Goal: Task Accomplishment & Management: Complete application form

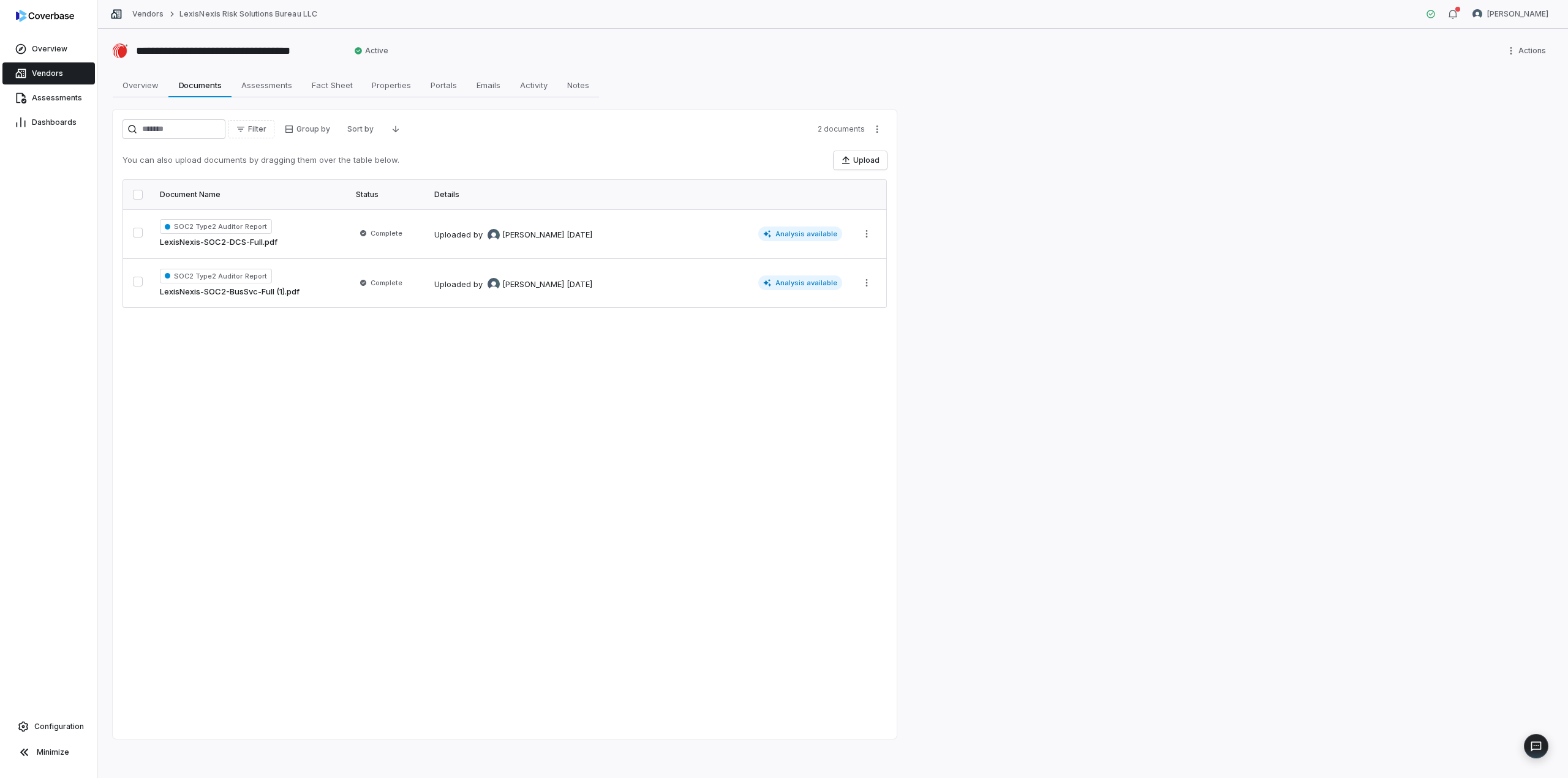
click at [36, 77] on span "Vendors" at bounding box center [47, 74] width 31 height 9
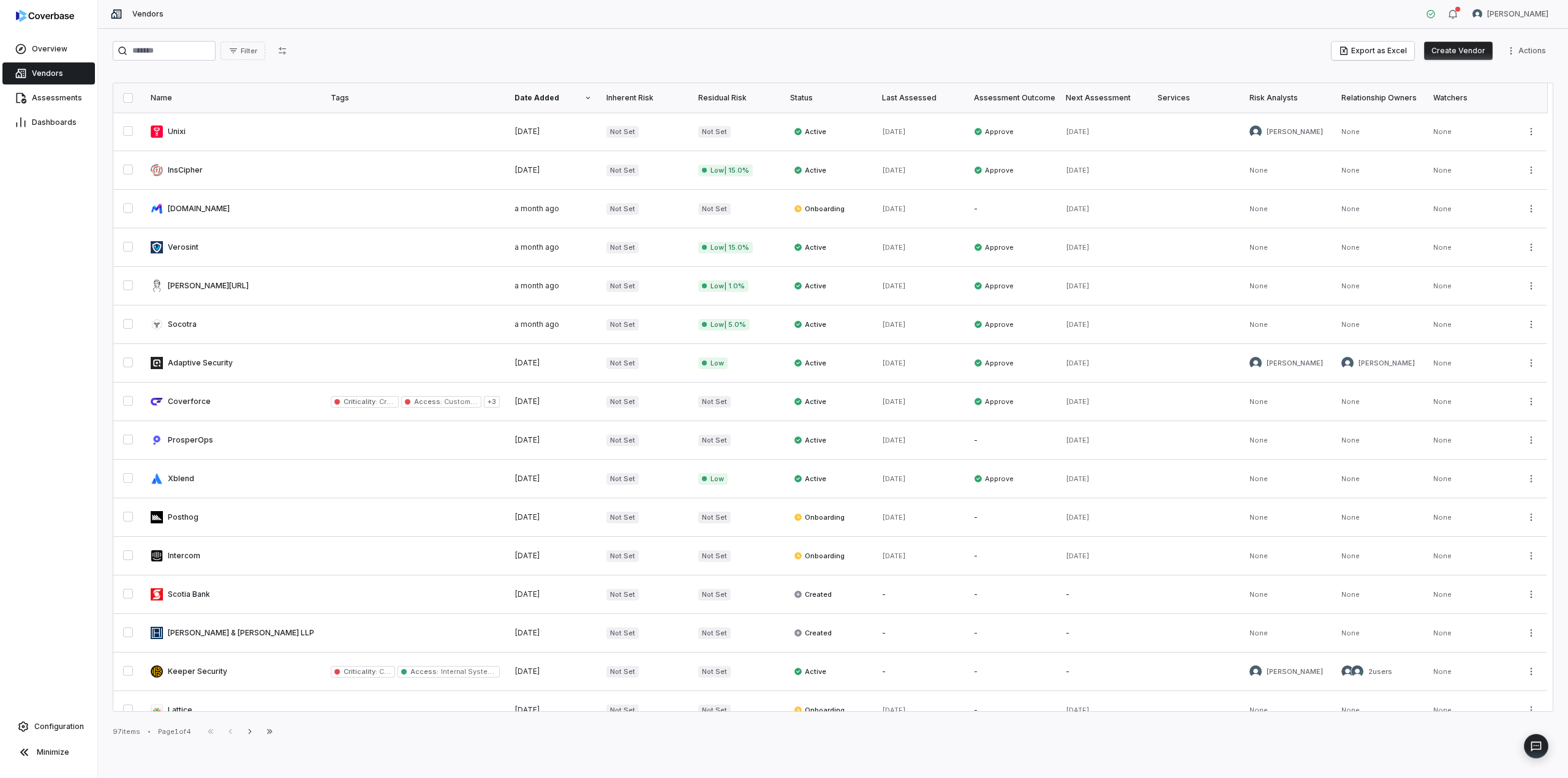
click at [1457, 48] on button "Create Vendor" at bounding box center [1458, 51] width 69 height 18
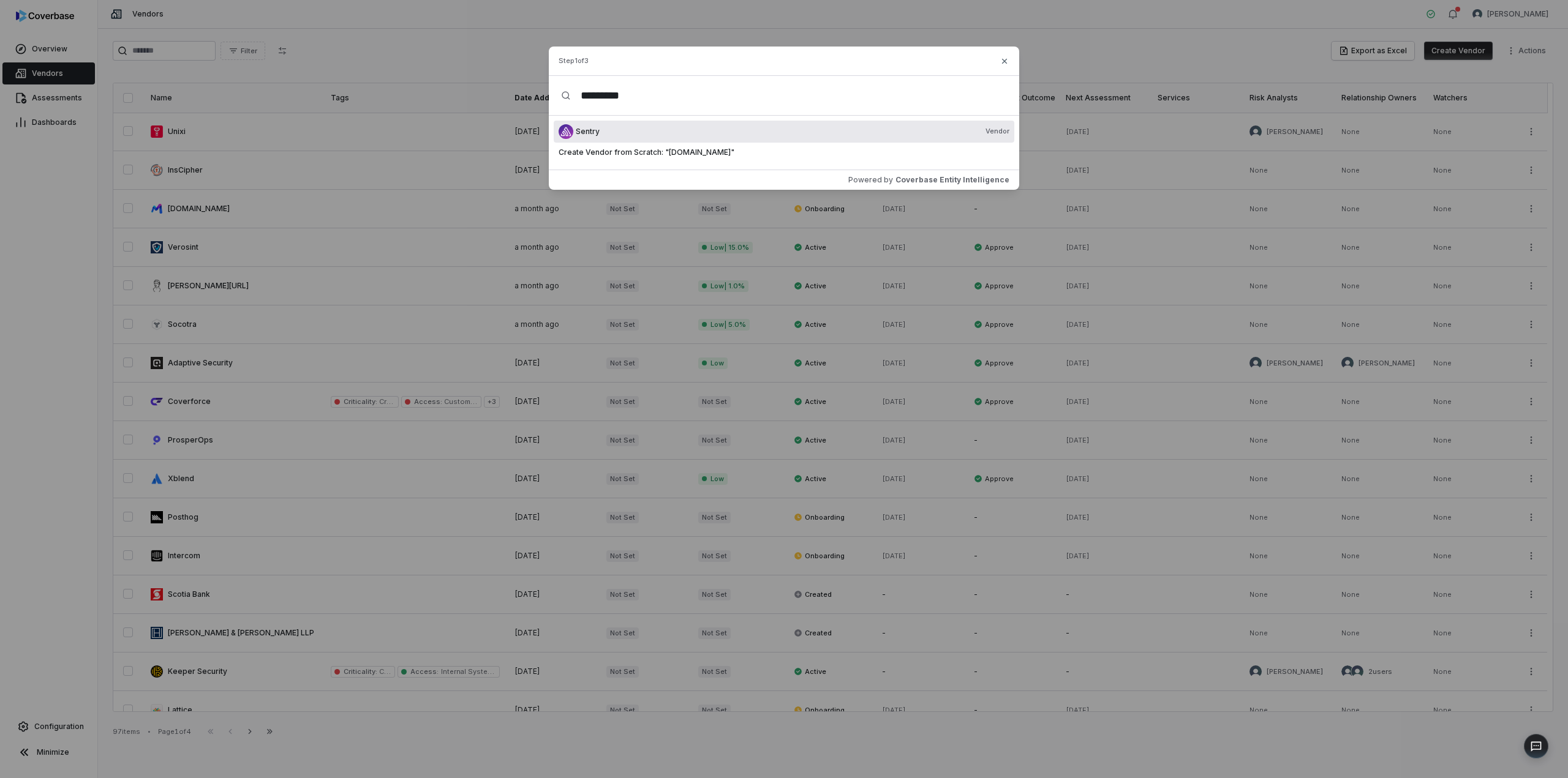
type input "*********"
click at [677, 137] on div "Sentry Vendor" at bounding box center [784, 132] width 460 height 22
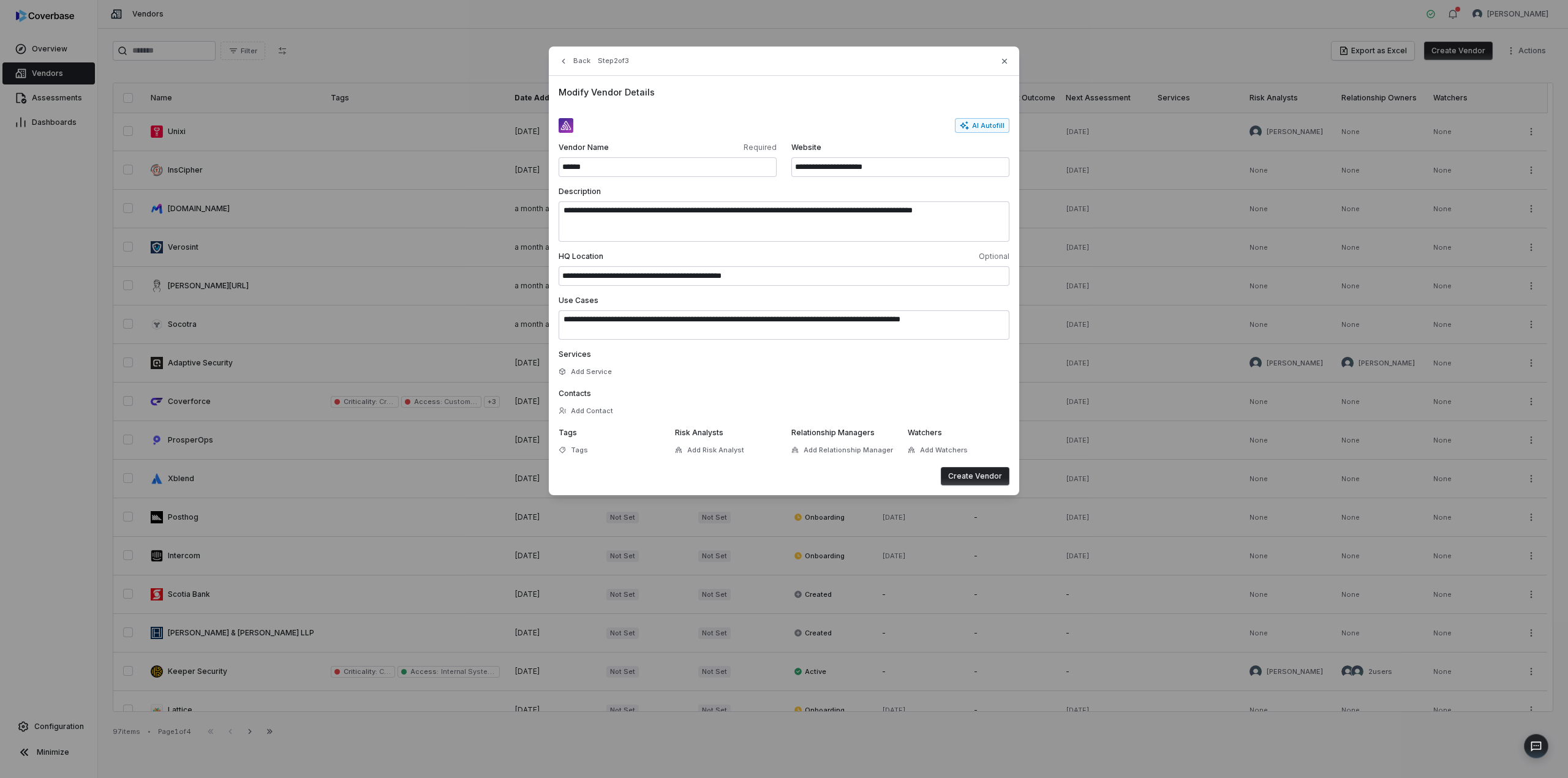
click at [968, 475] on button "Create Vendor" at bounding box center [975, 476] width 69 height 18
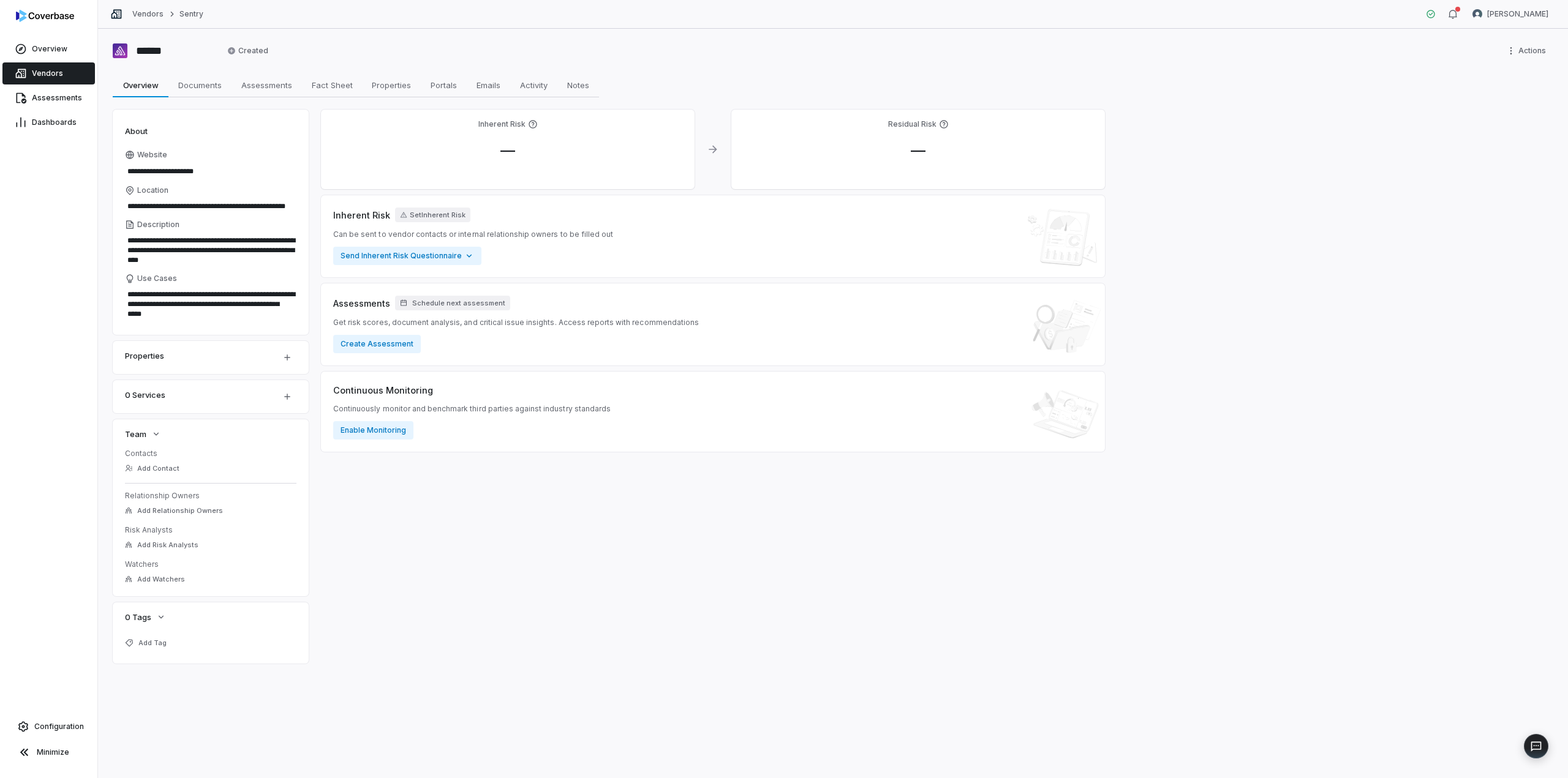
click at [238, 357] on div "Properties" at bounding box center [195, 356] width 141 height 15
click at [283, 359] on html "**********" at bounding box center [784, 389] width 1568 height 778
click at [233, 357] on html "**********" at bounding box center [784, 389] width 1568 height 778
click at [192, 79] on span "Documents" at bounding box center [199, 85] width 53 height 16
type textarea "*"
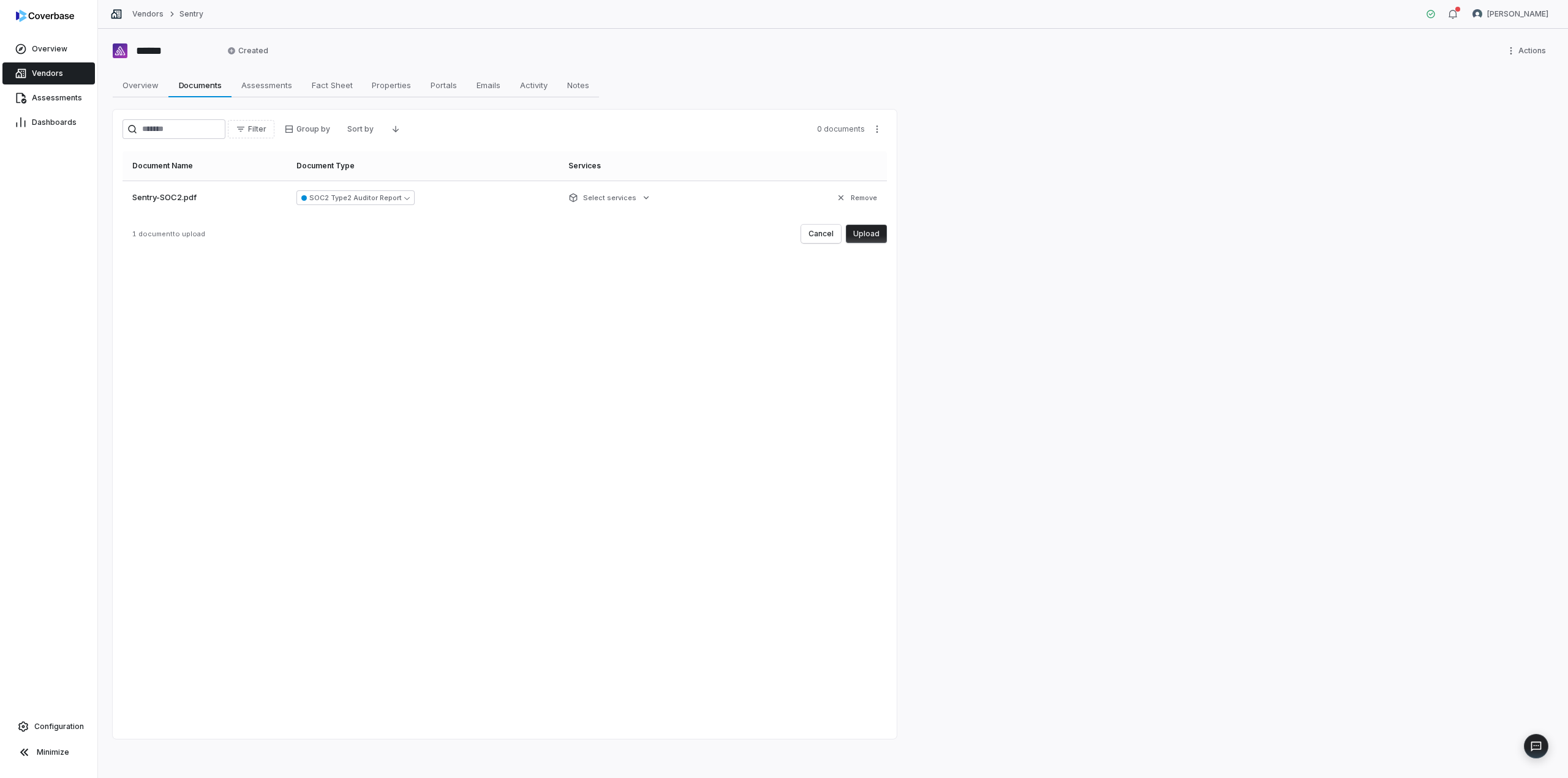
click at [866, 234] on button "Upload" at bounding box center [866, 233] width 41 height 18
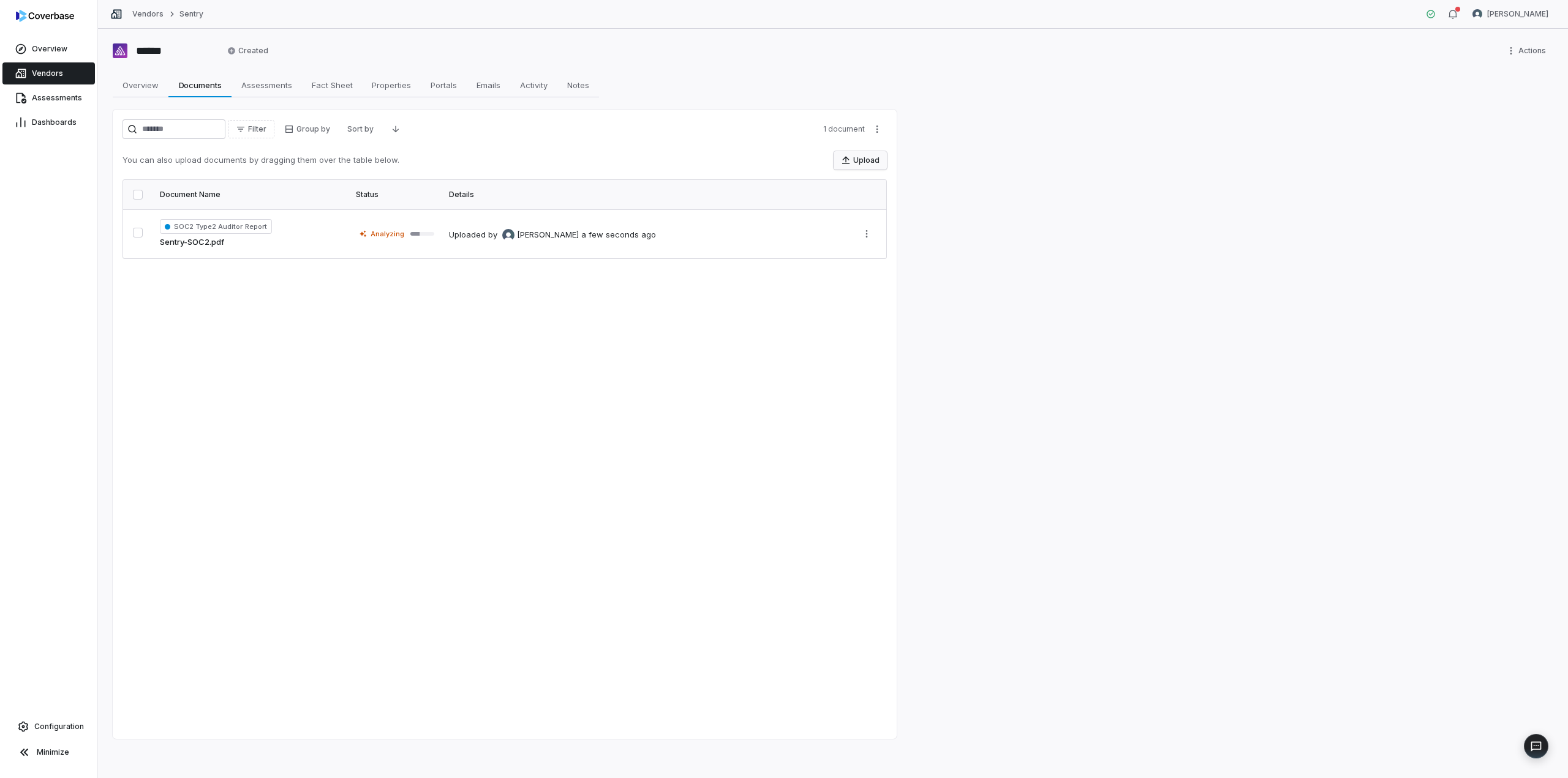
click at [856, 165] on button "Upload" at bounding box center [860, 160] width 53 height 18
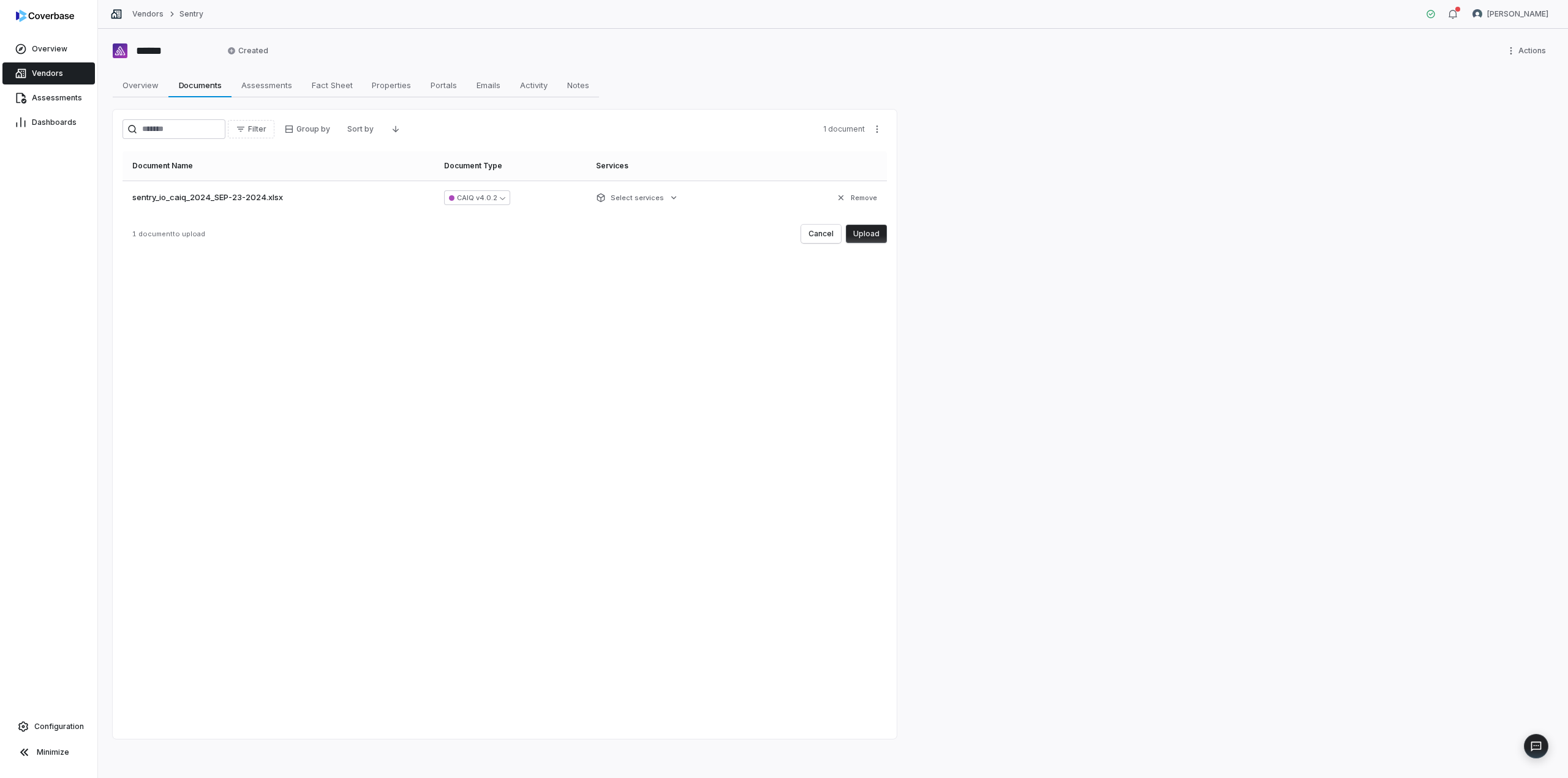
click at [875, 235] on button "Upload" at bounding box center [866, 233] width 41 height 18
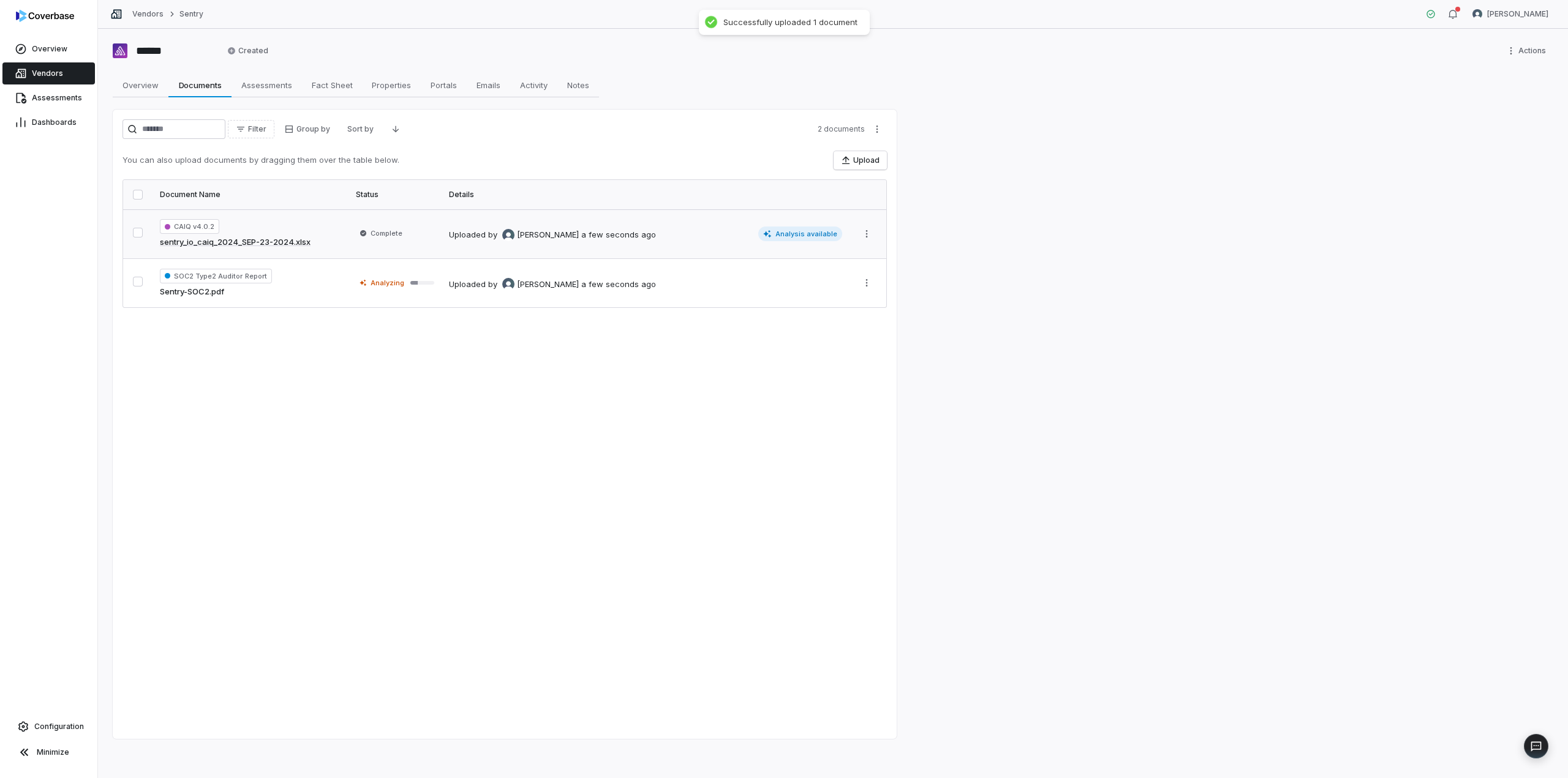
click at [773, 225] on td "Uploaded by [PERSON_NAME] a few seconds ago Analysis available" at bounding box center [646, 234] width 408 height 49
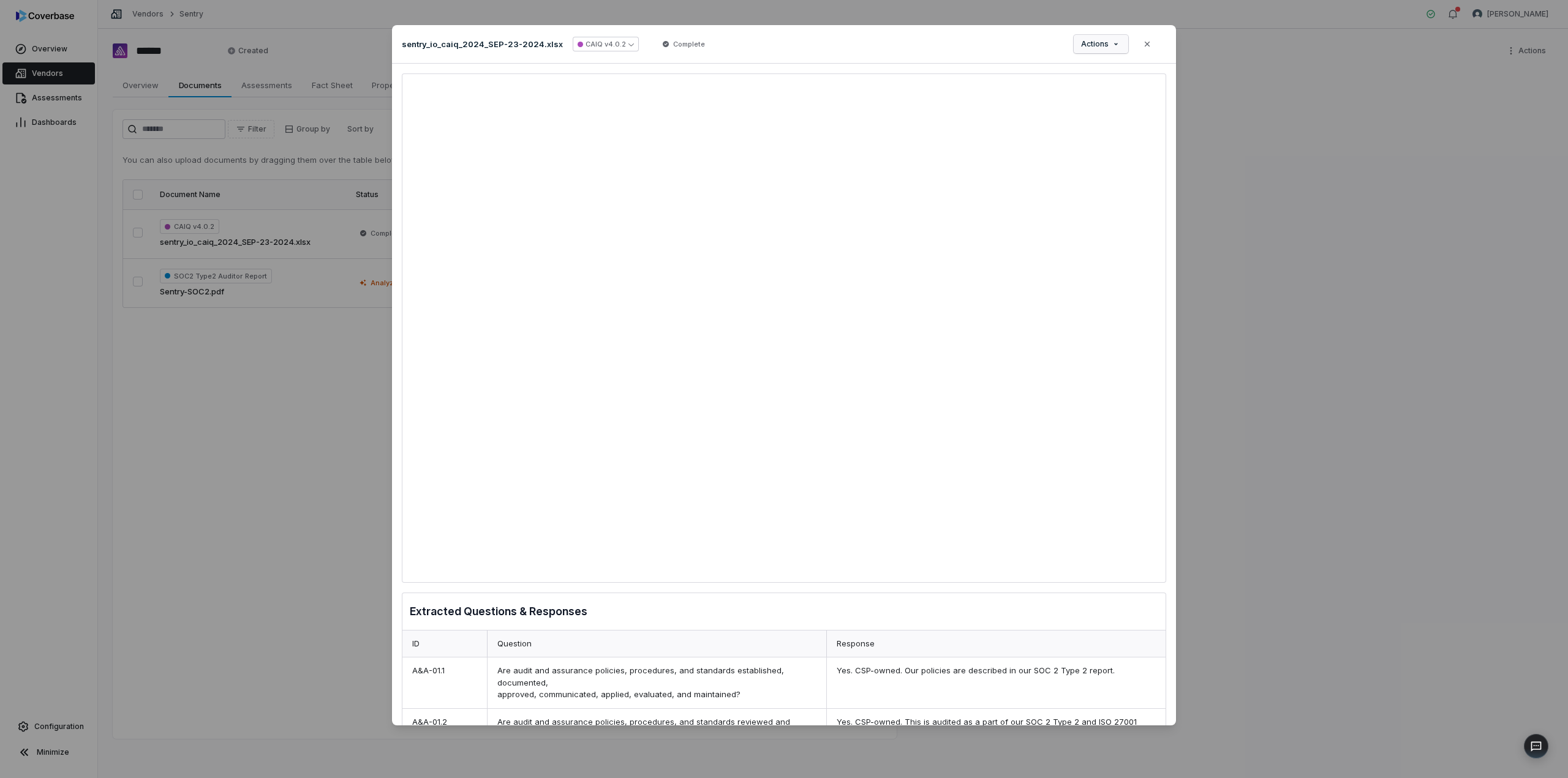
click at [1108, 53] on div "Document Preview sentry_io_caiq_2024_SEP-23-2024.xlsx CAIQ v4.0.2 Complete Acti…" at bounding box center [784, 388] width 1568 height 766
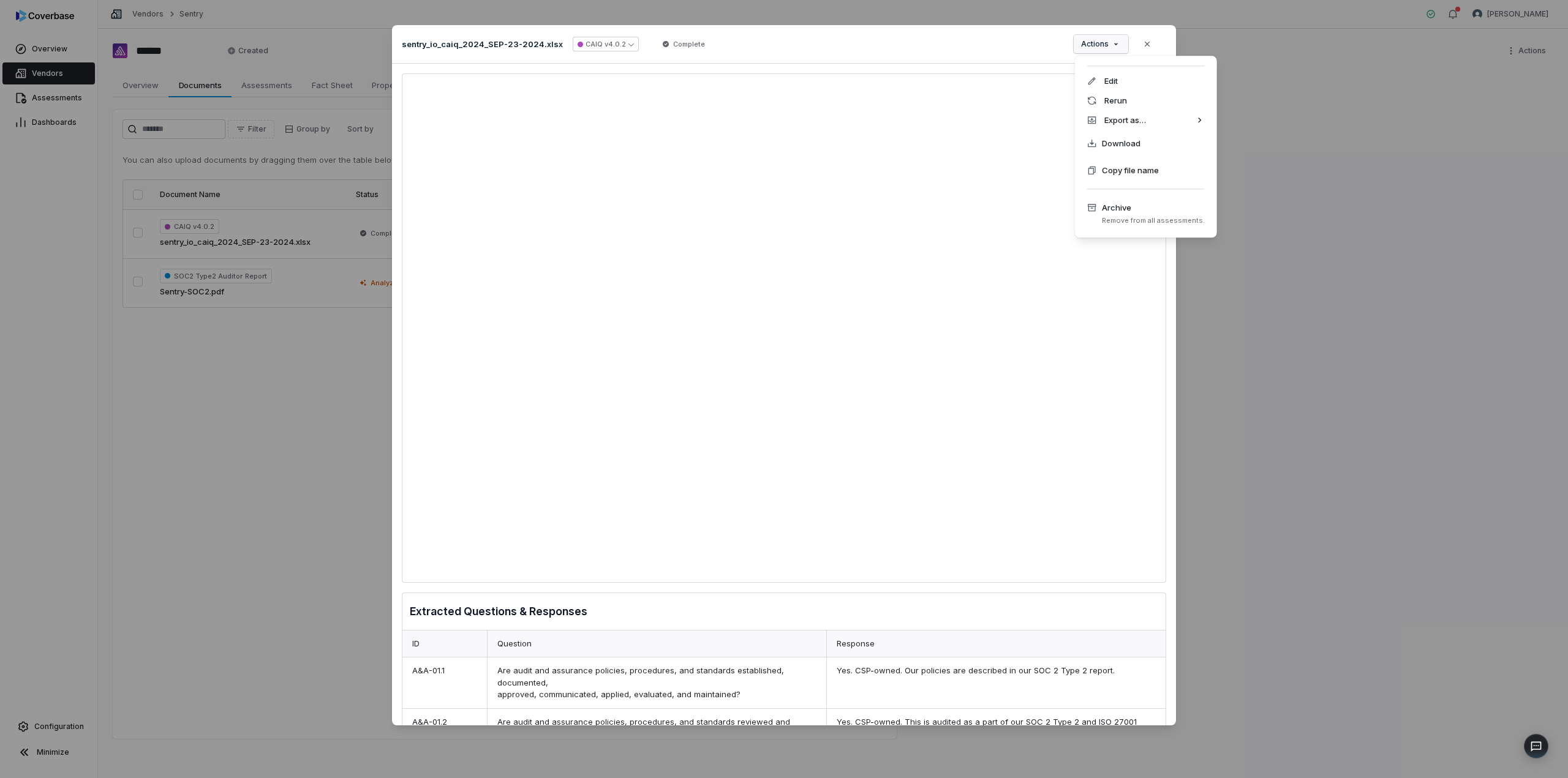
click at [1244, 151] on div "Document Preview sentry_io_caiq_2024_SEP-23-2024.xlsx CAIQ v4.0.2 Complete Acti…" at bounding box center [784, 388] width 1568 height 766
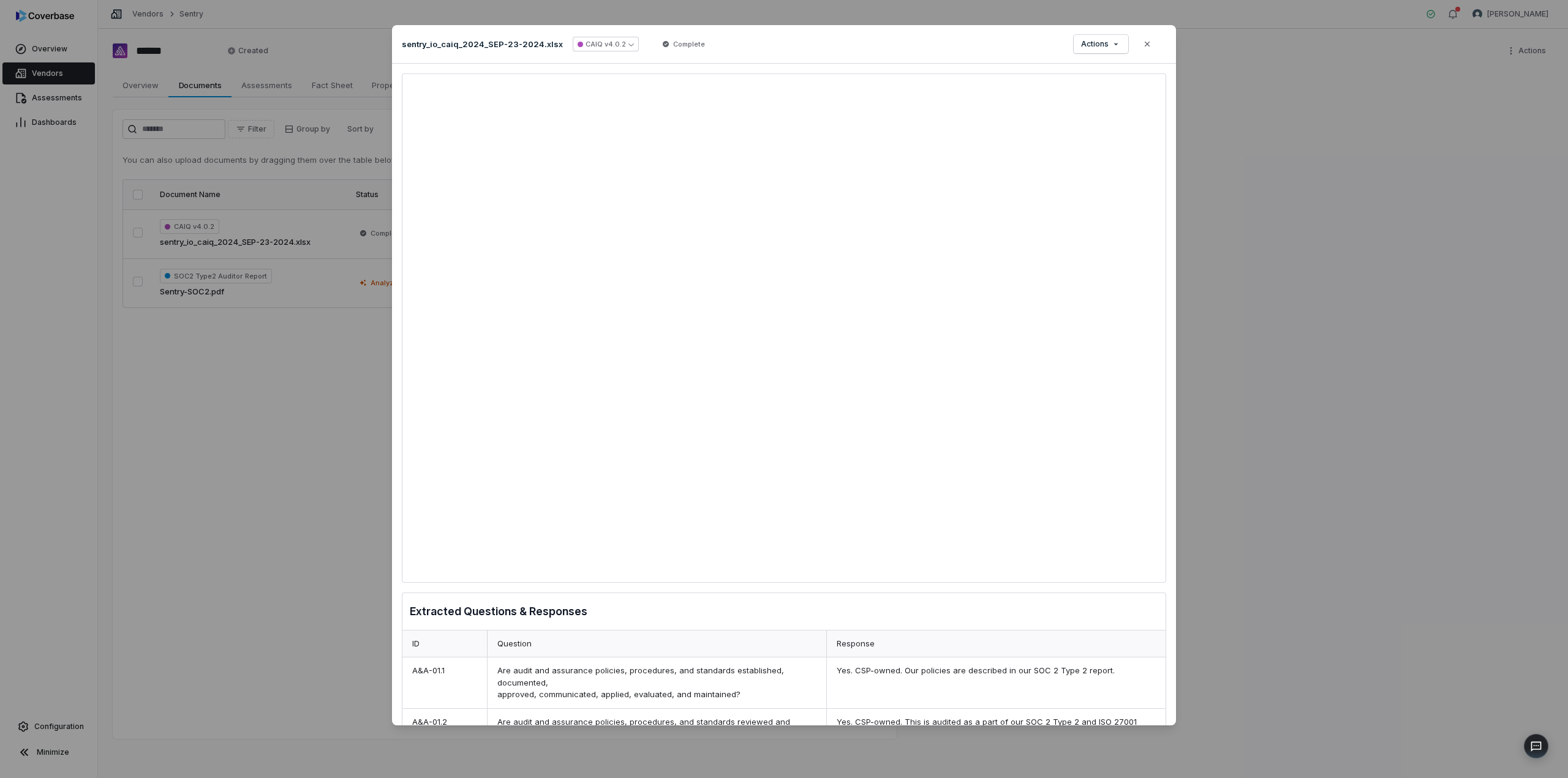
click at [342, 387] on div "Document Preview sentry_io_caiq_2024_SEP-23-2024.xlsx CAIQ v4.0.2 Complete Acti…" at bounding box center [784, 388] width 1568 height 766
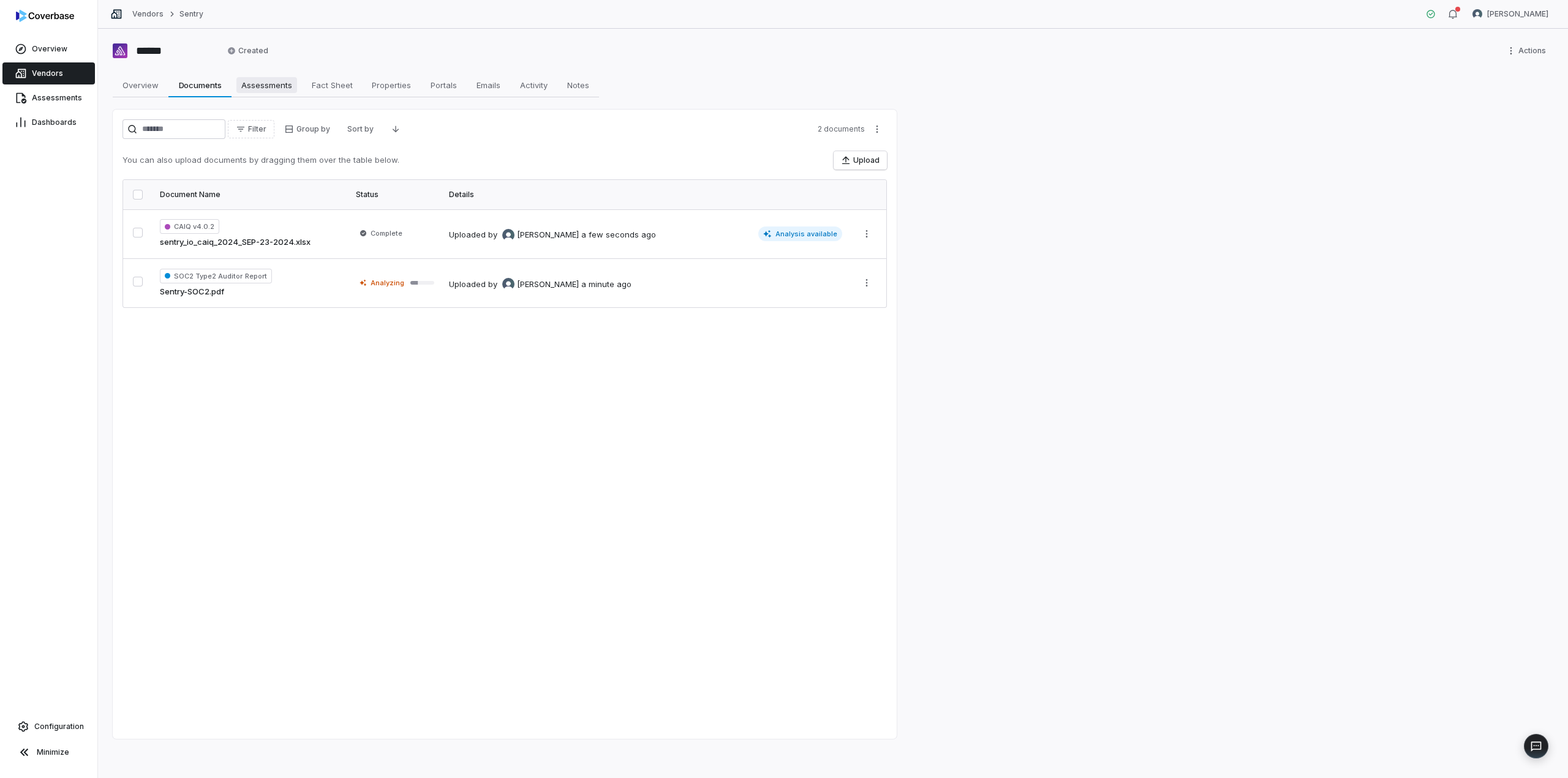
click at [266, 80] on span "Assessments" at bounding box center [267, 85] width 61 height 16
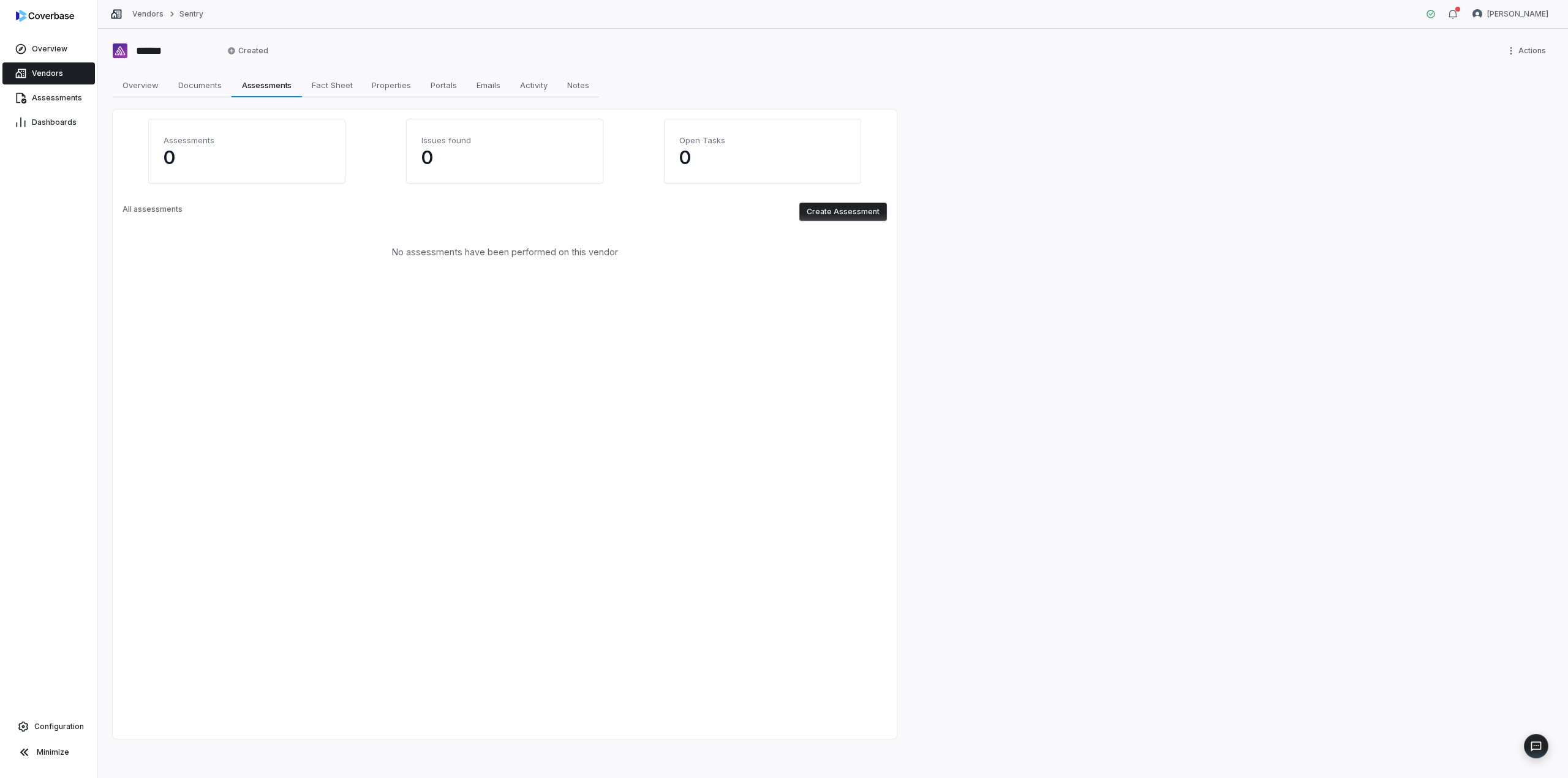
click at [864, 213] on button "Create Assessment" at bounding box center [843, 211] width 88 height 18
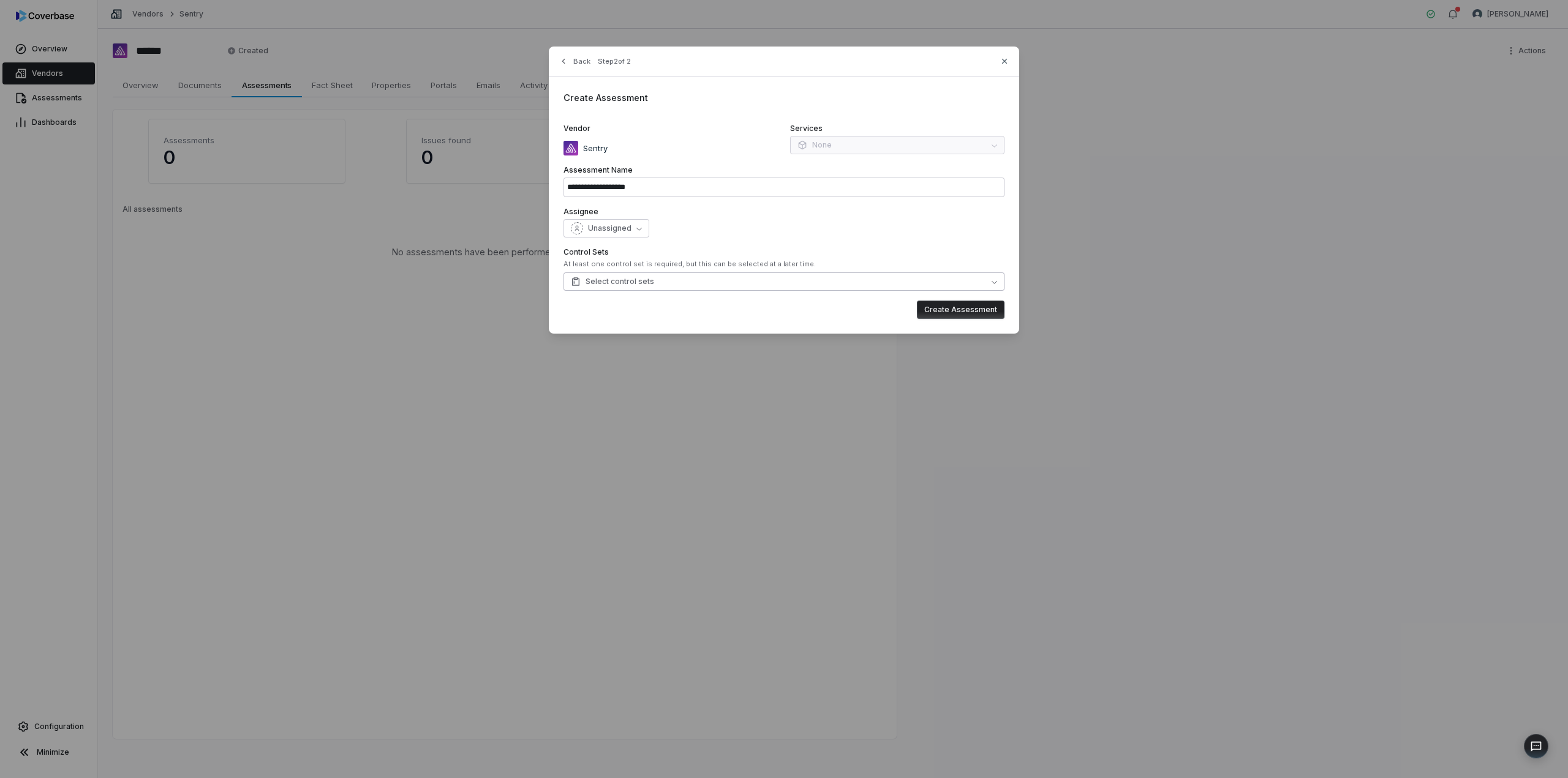
click at [675, 282] on button "Select control sets" at bounding box center [783, 281] width 441 height 18
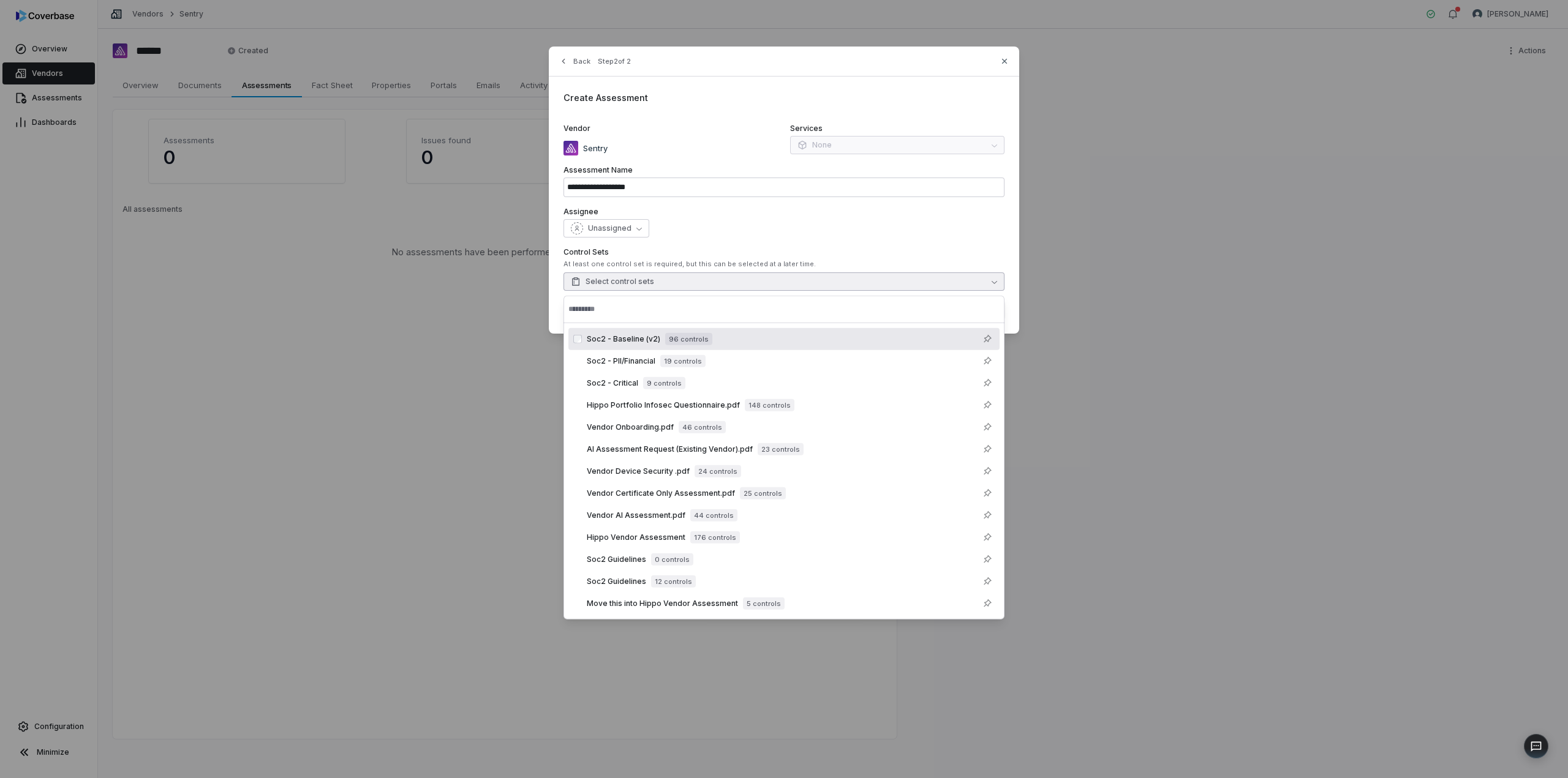
click at [676, 334] on span "96 controls" at bounding box center [689, 338] width 47 height 12
click at [967, 213] on label "Assignee" at bounding box center [783, 212] width 441 height 9
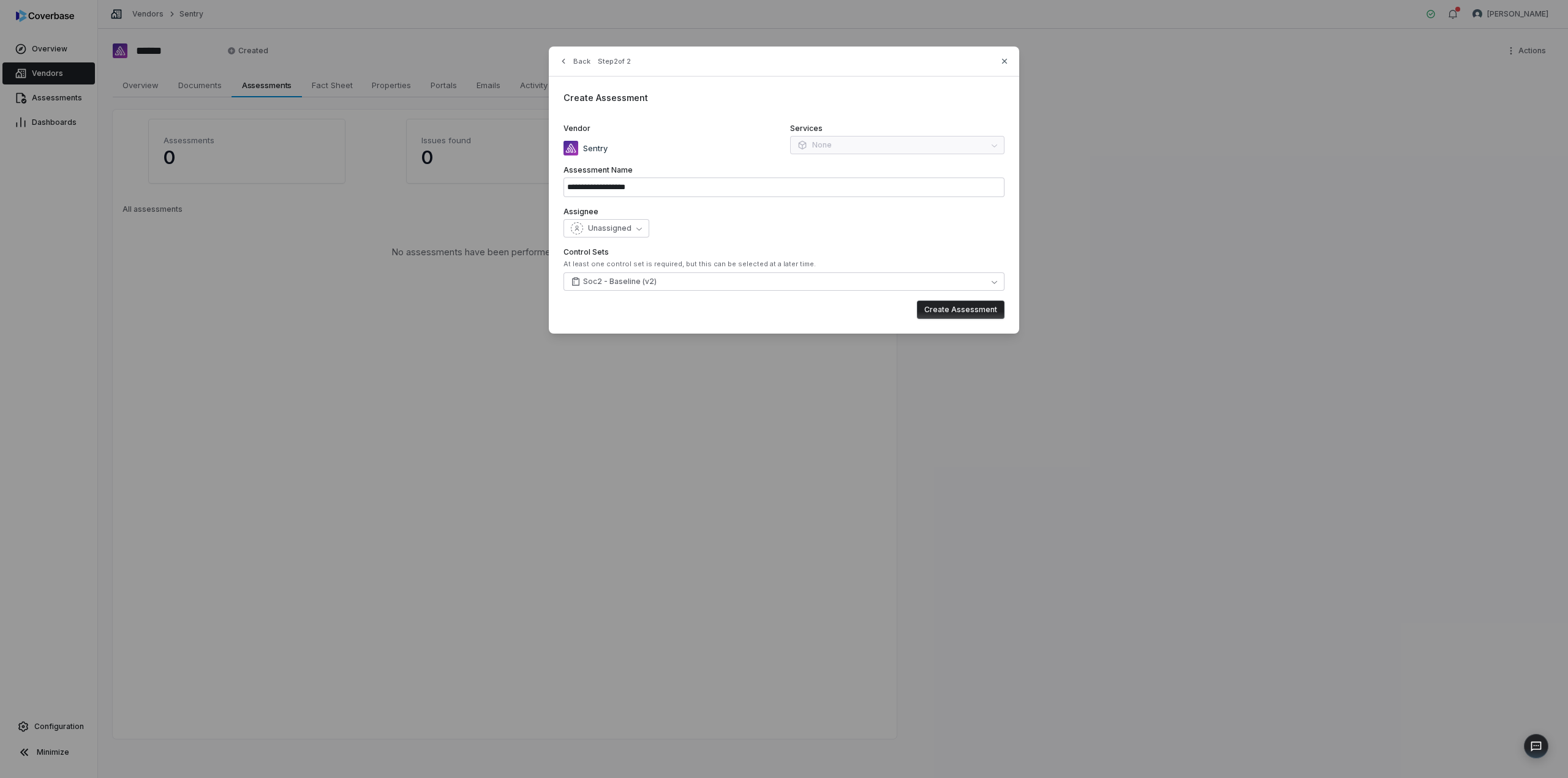
click at [956, 311] on button "Create Assessment" at bounding box center [960, 309] width 88 height 18
type input "**********"
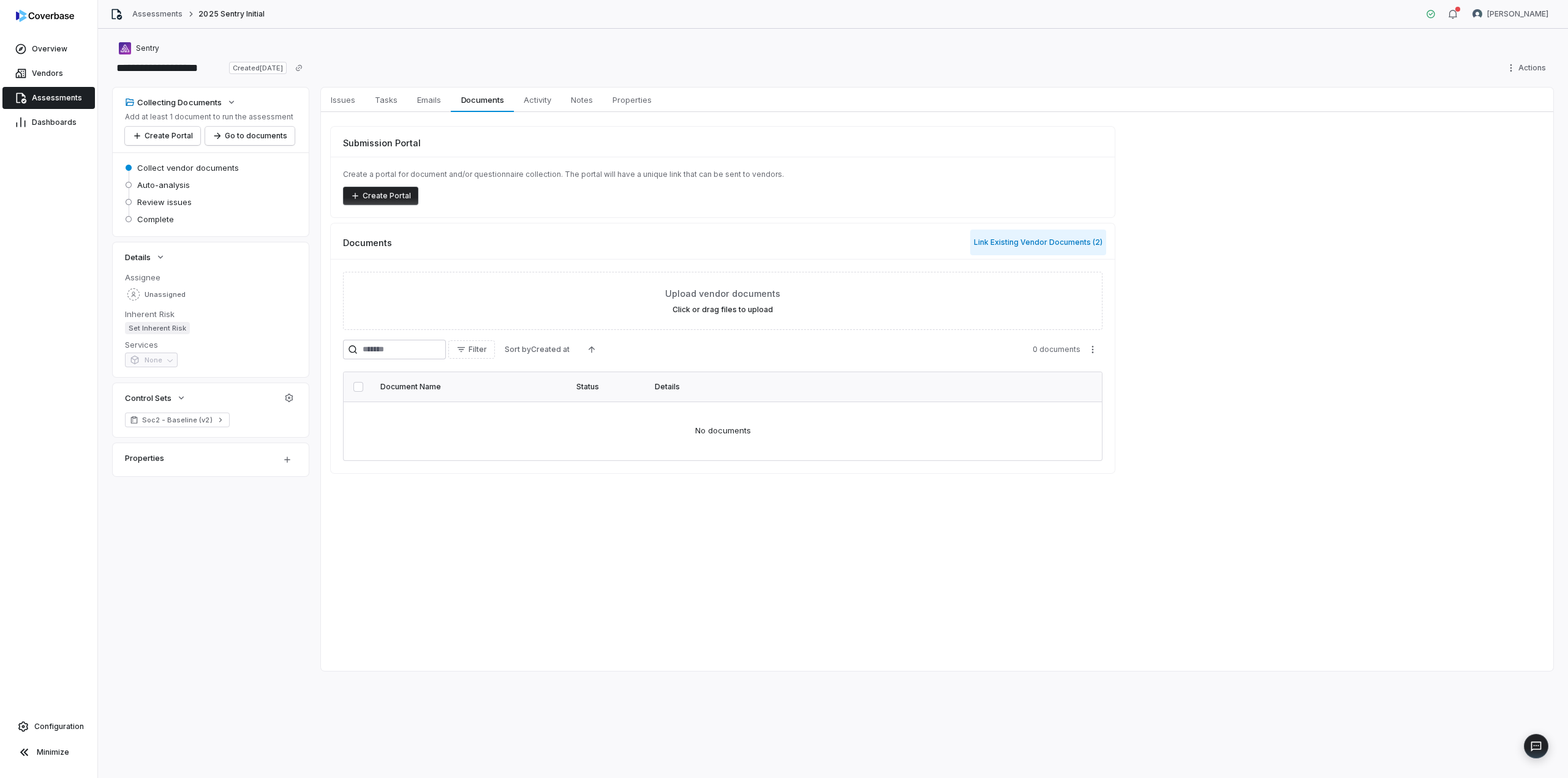
click at [1054, 244] on button "Link Existing Vendor Documents ( 2 )" at bounding box center [1038, 242] width 136 height 26
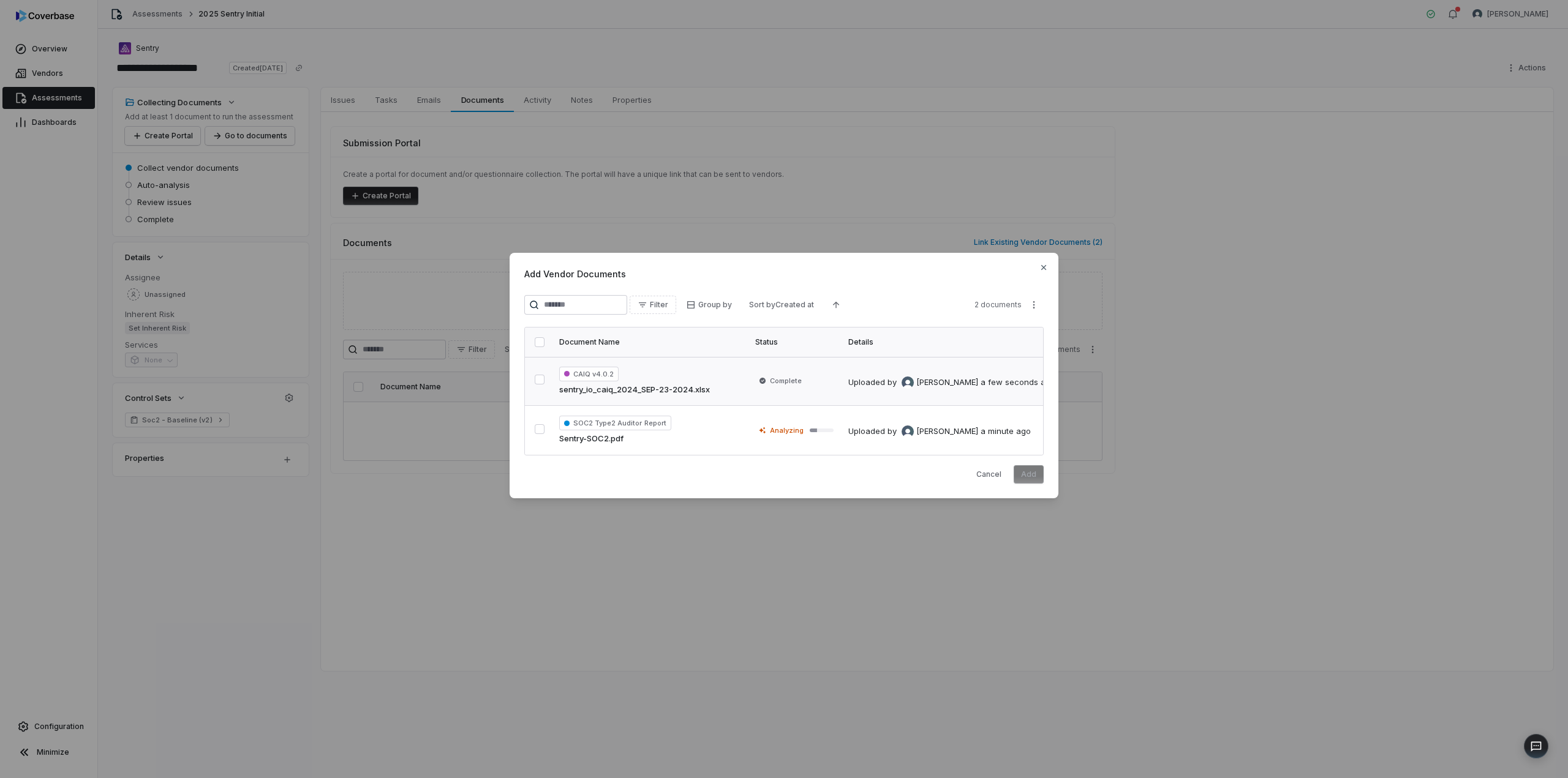
click at [541, 375] on button "button" at bounding box center [540, 380] width 9 height 9
click at [536, 427] on button "button" at bounding box center [540, 429] width 9 height 9
click at [1021, 472] on button "Add" at bounding box center [1028, 474] width 30 height 18
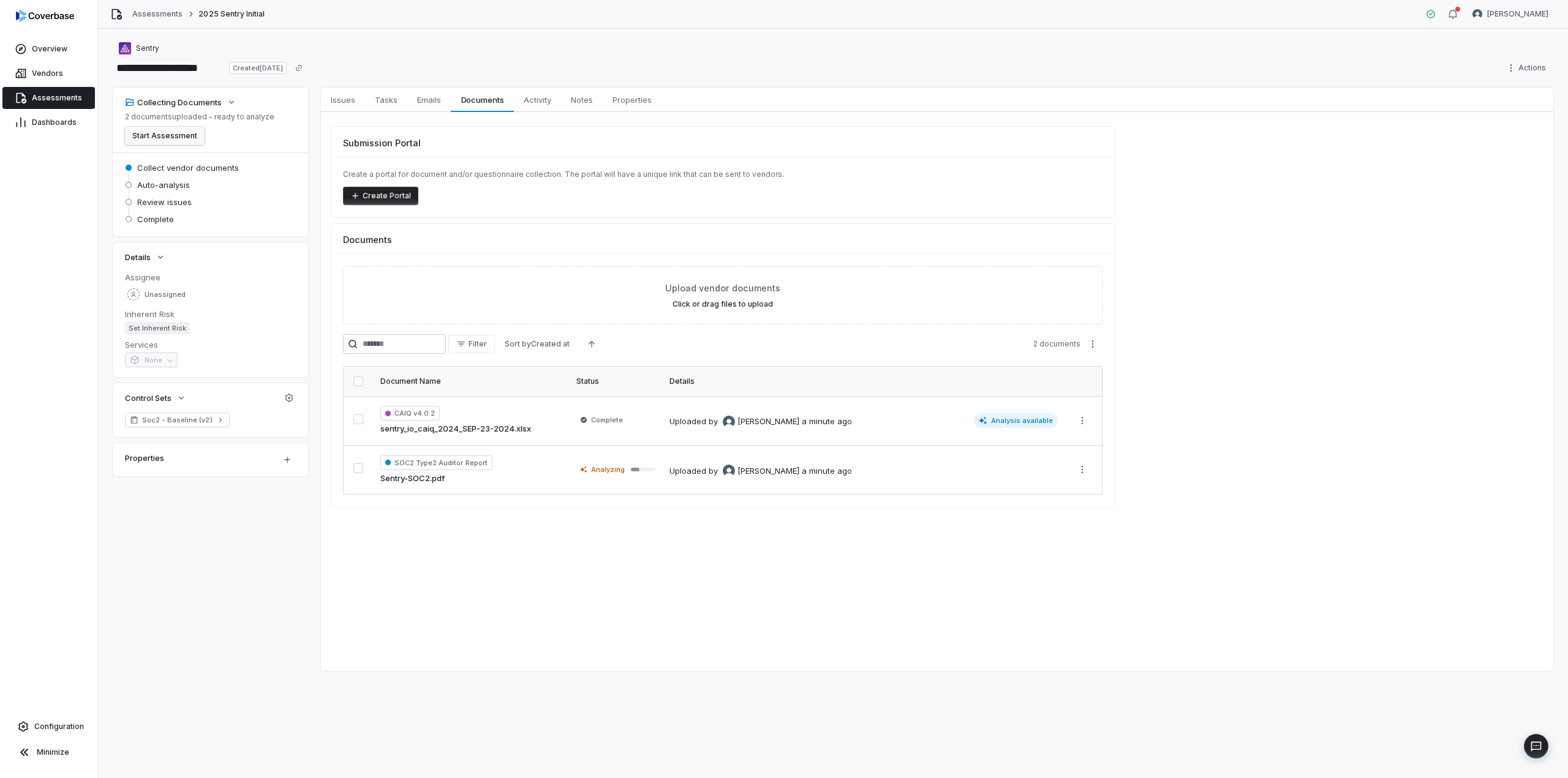
click at [167, 134] on button "Start Assessment" at bounding box center [165, 135] width 80 height 18
click at [1021, 470] on span "Analysis available" at bounding box center [1016, 470] width 85 height 15
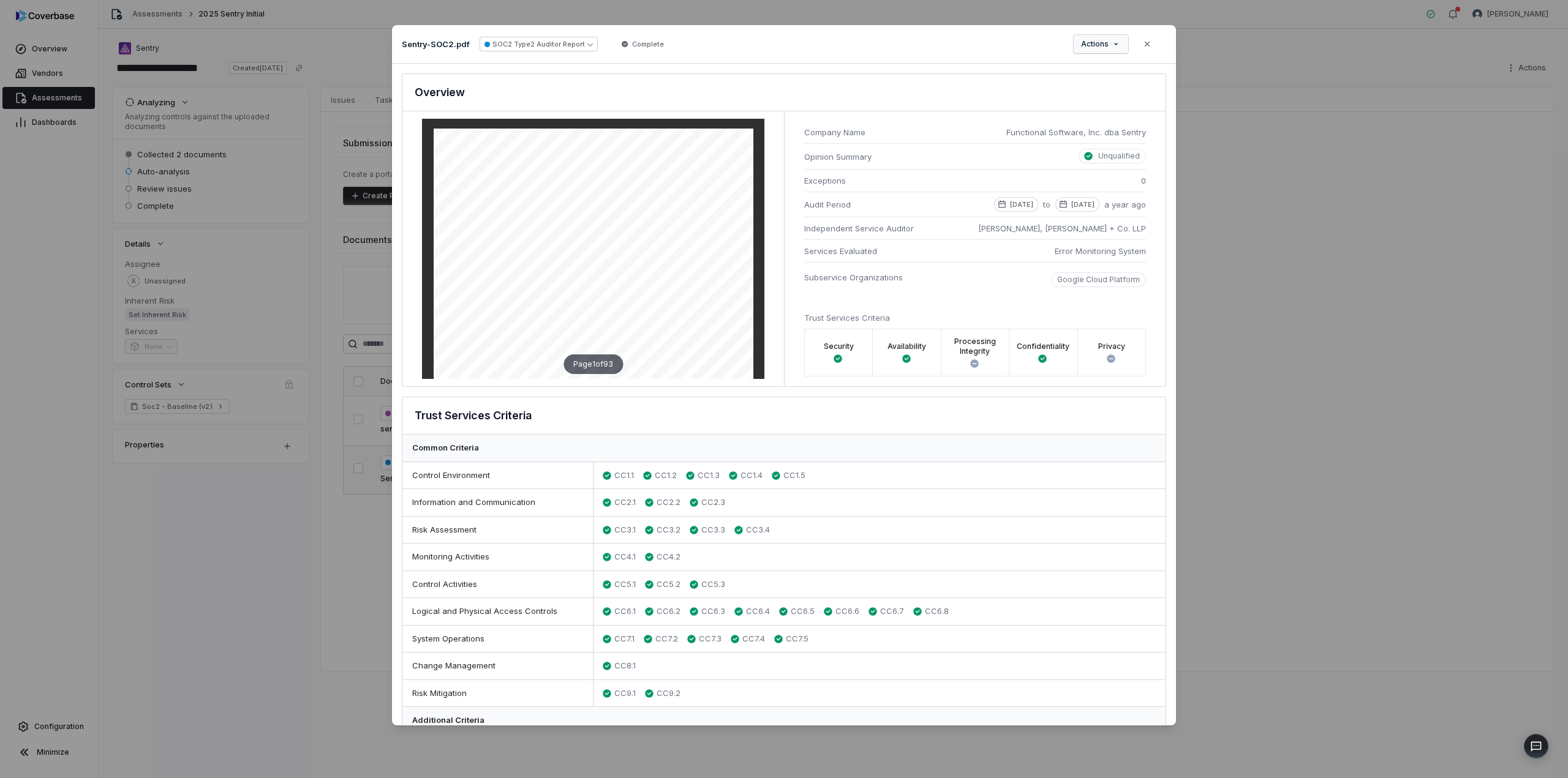
click at [1097, 45] on div "Document Preview Sentry-SOC2.pdf SOC2 Type2 Auditor Report Complete Actions Clo…" at bounding box center [784, 388] width 1568 height 766
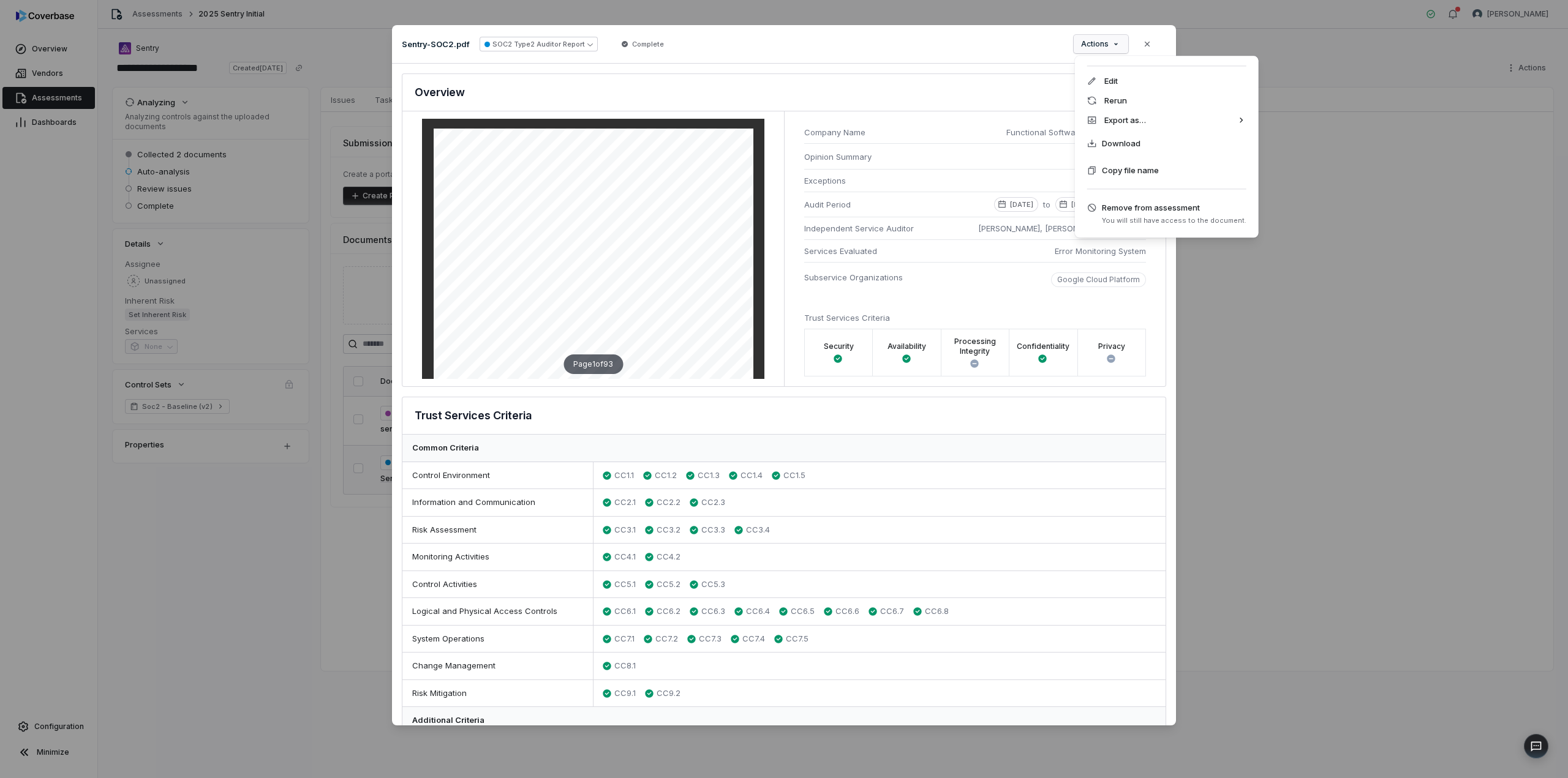
click at [859, 78] on div "Document Preview Sentry-SOC2.pdf SOC2 Type2 Auditor Report Complete Actions Clo…" at bounding box center [784, 388] width 1568 height 766
click at [1092, 45] on div "Document Preview Sentry-SOC2.pdf SOC2 Type2 Auditor Report Complete Actions Clo…" at bounding box center [784, 388] width 1568 height 766
click at [1144, 40] on div "Document Preview Sentry-SOC2.pdf SOC2 Type2 Auditor Report Complete Actions Clo…" at bounding box center [784, 388] width 1568 height 766
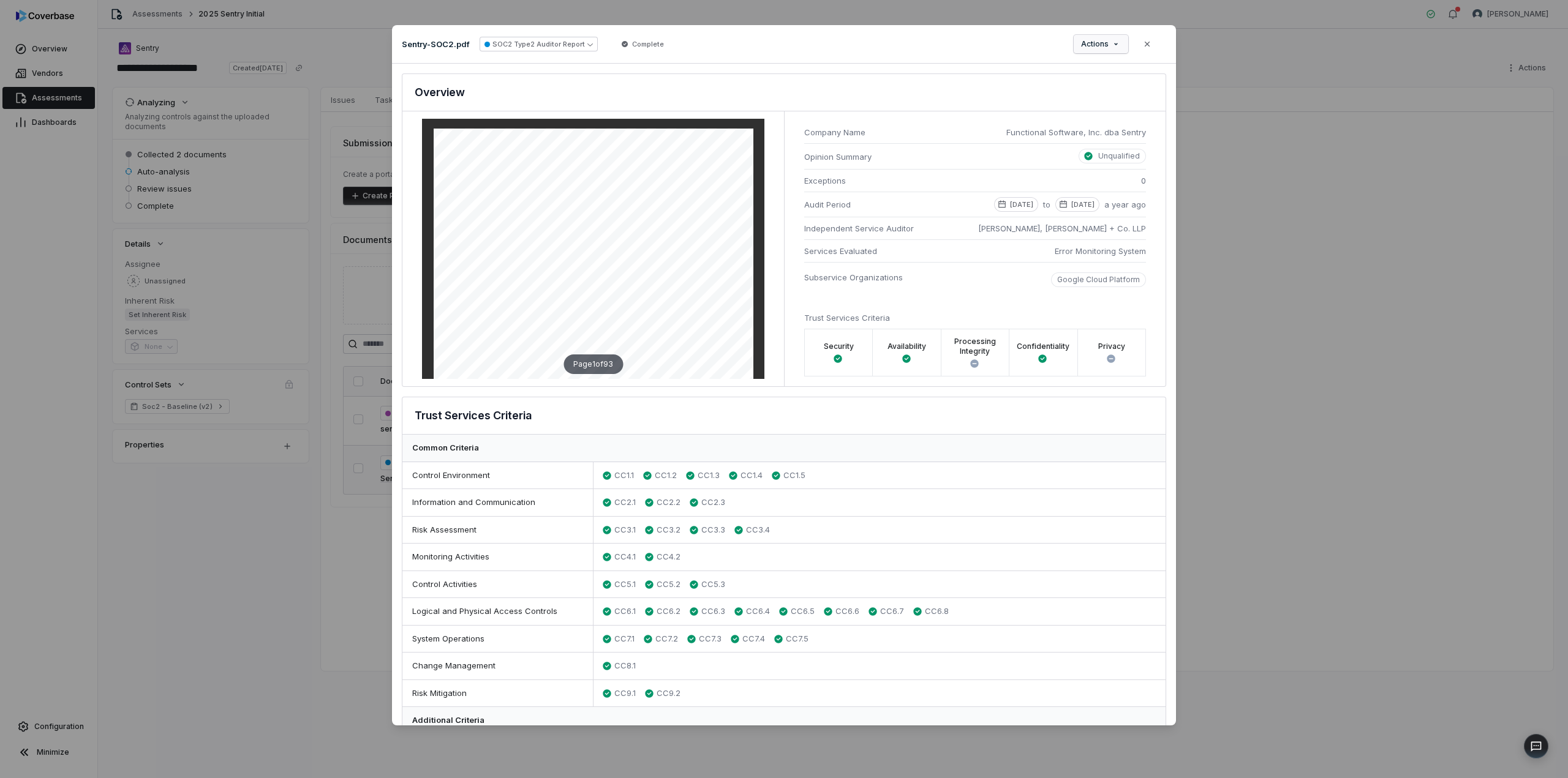
click at [1101, 43] on div "Document Preview Sentry-SOC2.pdf SOC2 Type2 Auditor Report Complete Actions Clo…" at bounding box center [784, 388] width 1568 height 766
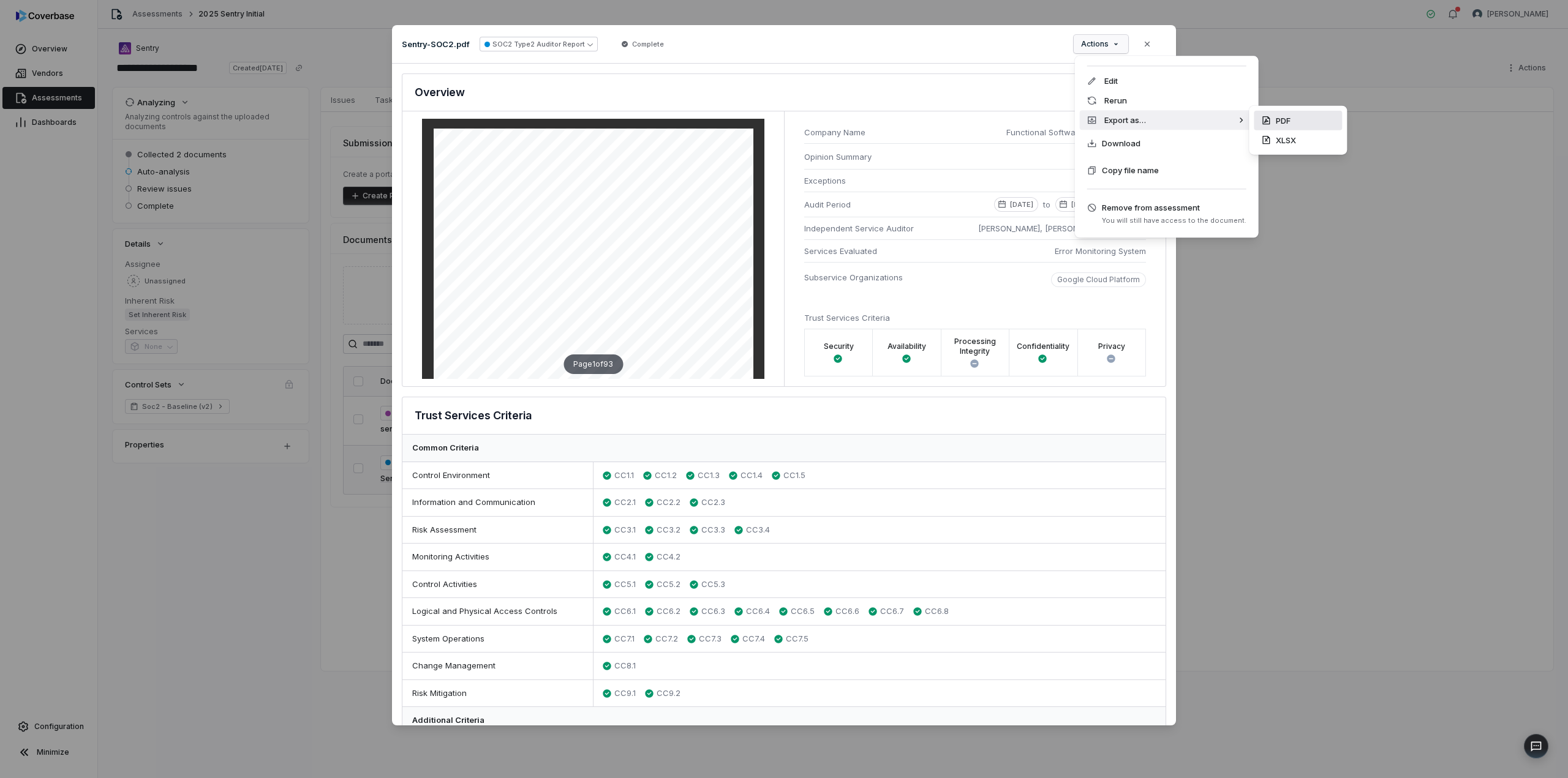
click at [1260, 127] on div "PDF" at bounding box center [1297, 120] width 88 height 20
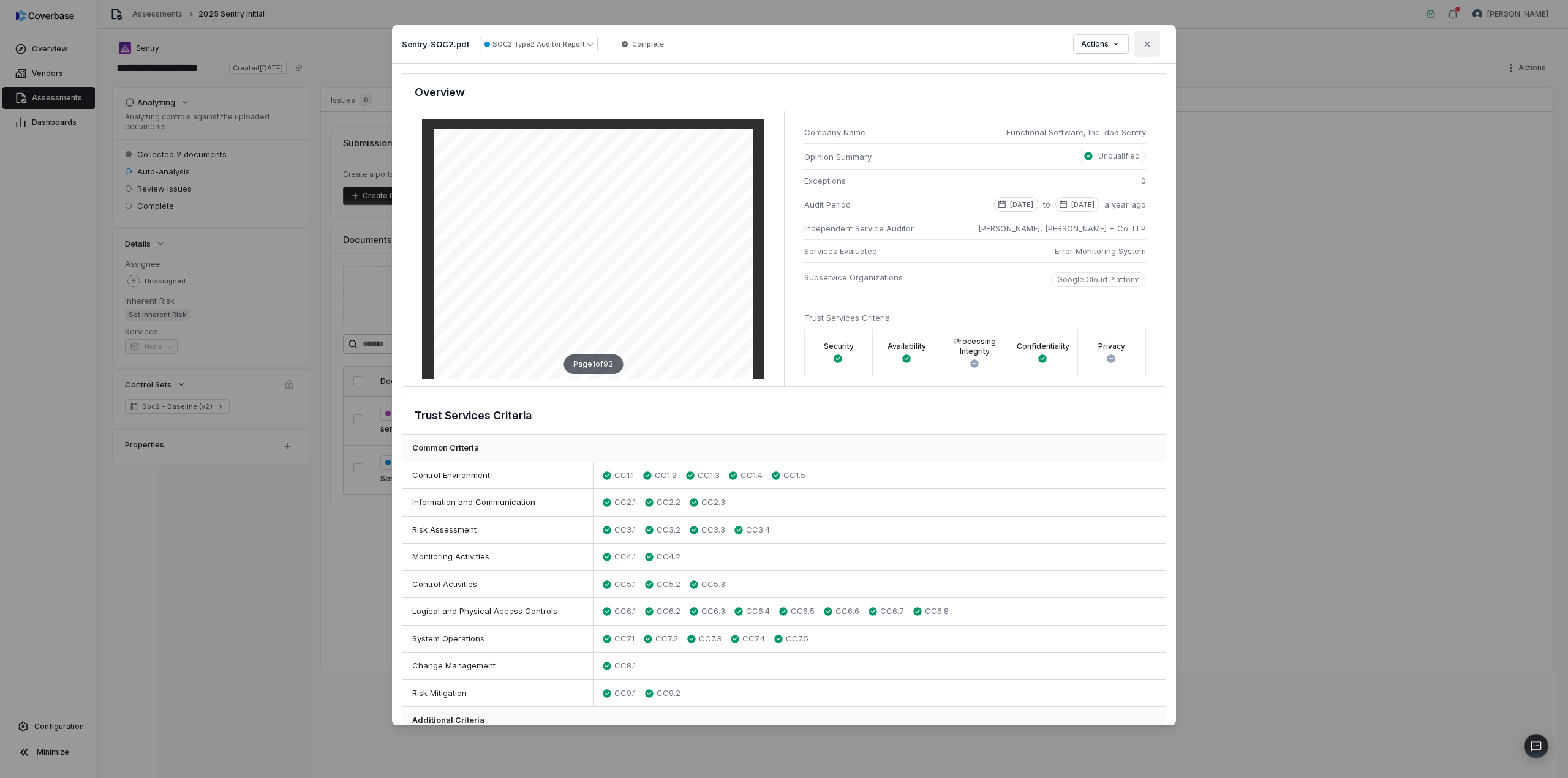
click at [1142, 41] on icon "button" at bounding box center [1147, 44] width 9 height 9
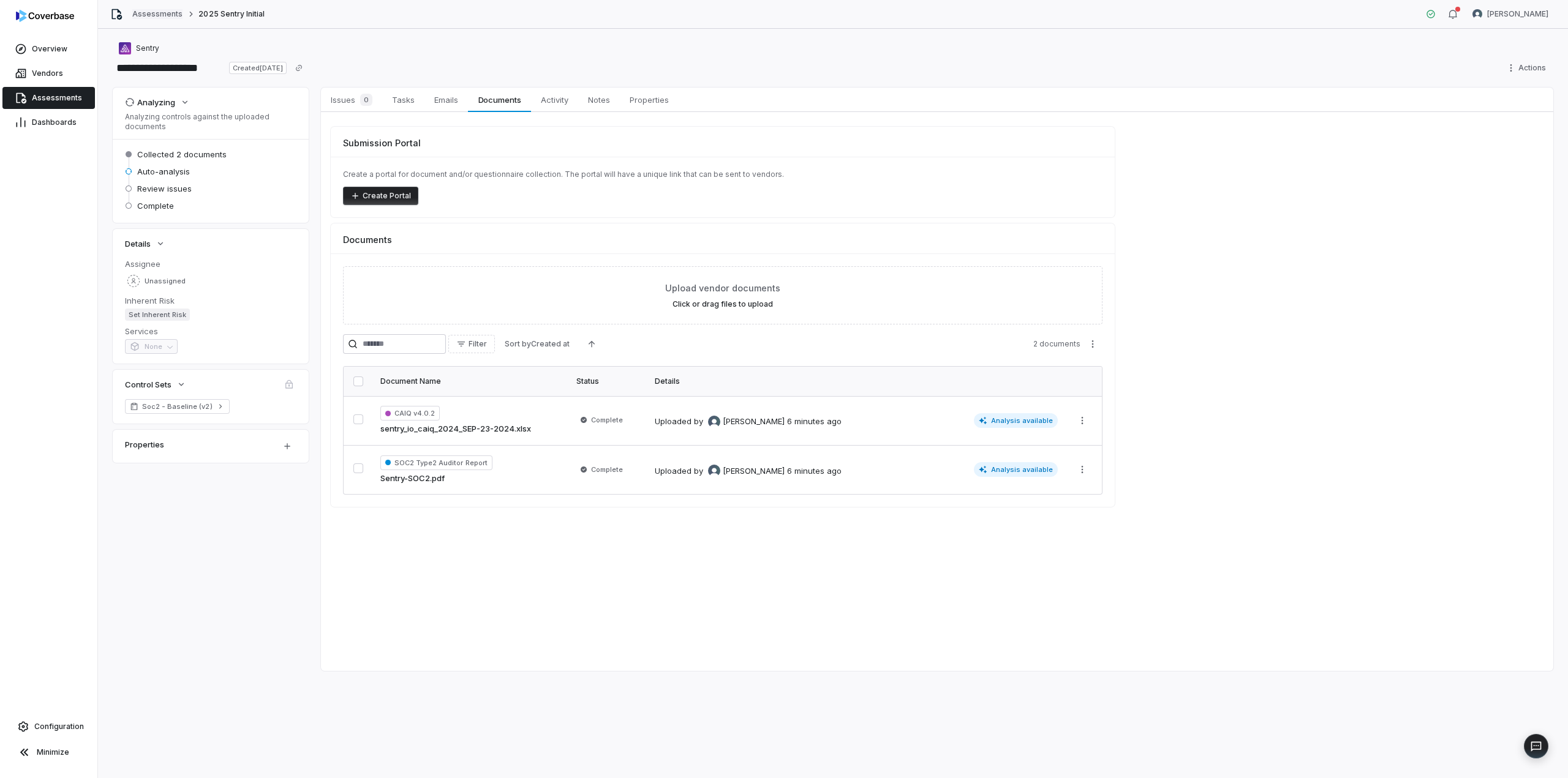
click at [146, 15] on link "Assessments" at bounding box center [157, 14] width 50 height 9
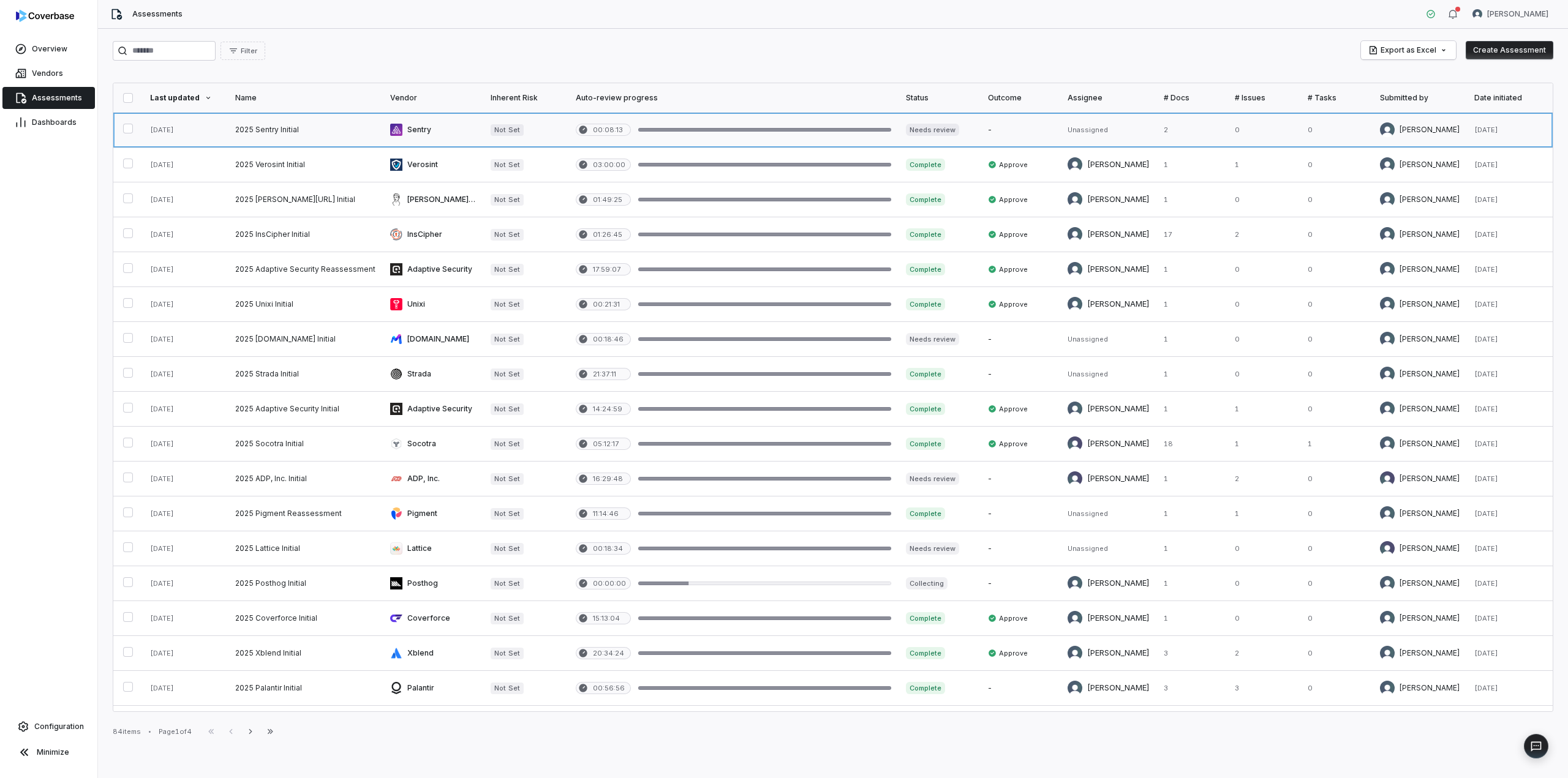
click at [799, 126] on link at bounding box center [733, 129] width 330 height 34
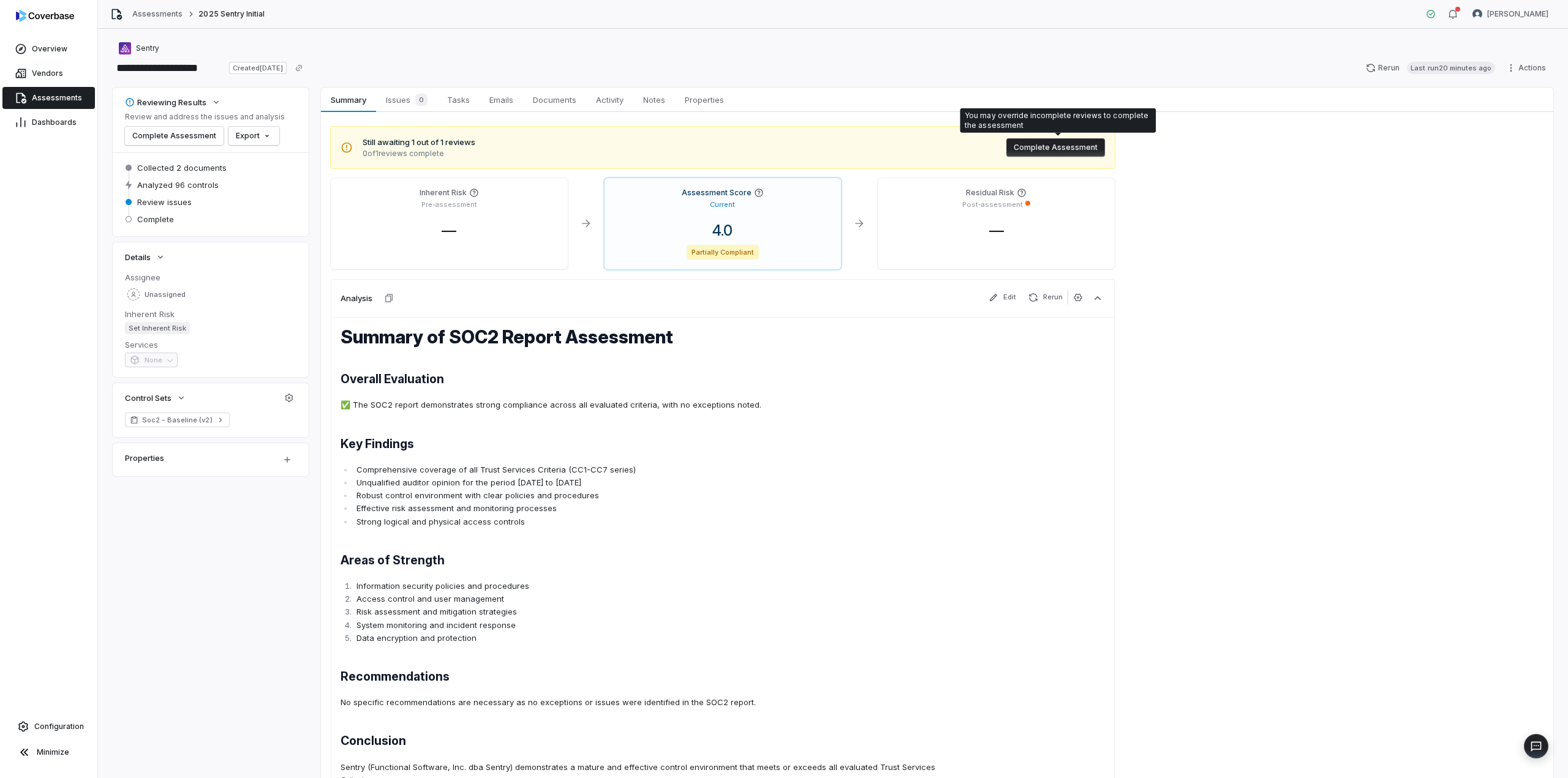
click at [1025, 155] on button "Complete Assessment" at bounding box center [1055, 147] width 99 height 18
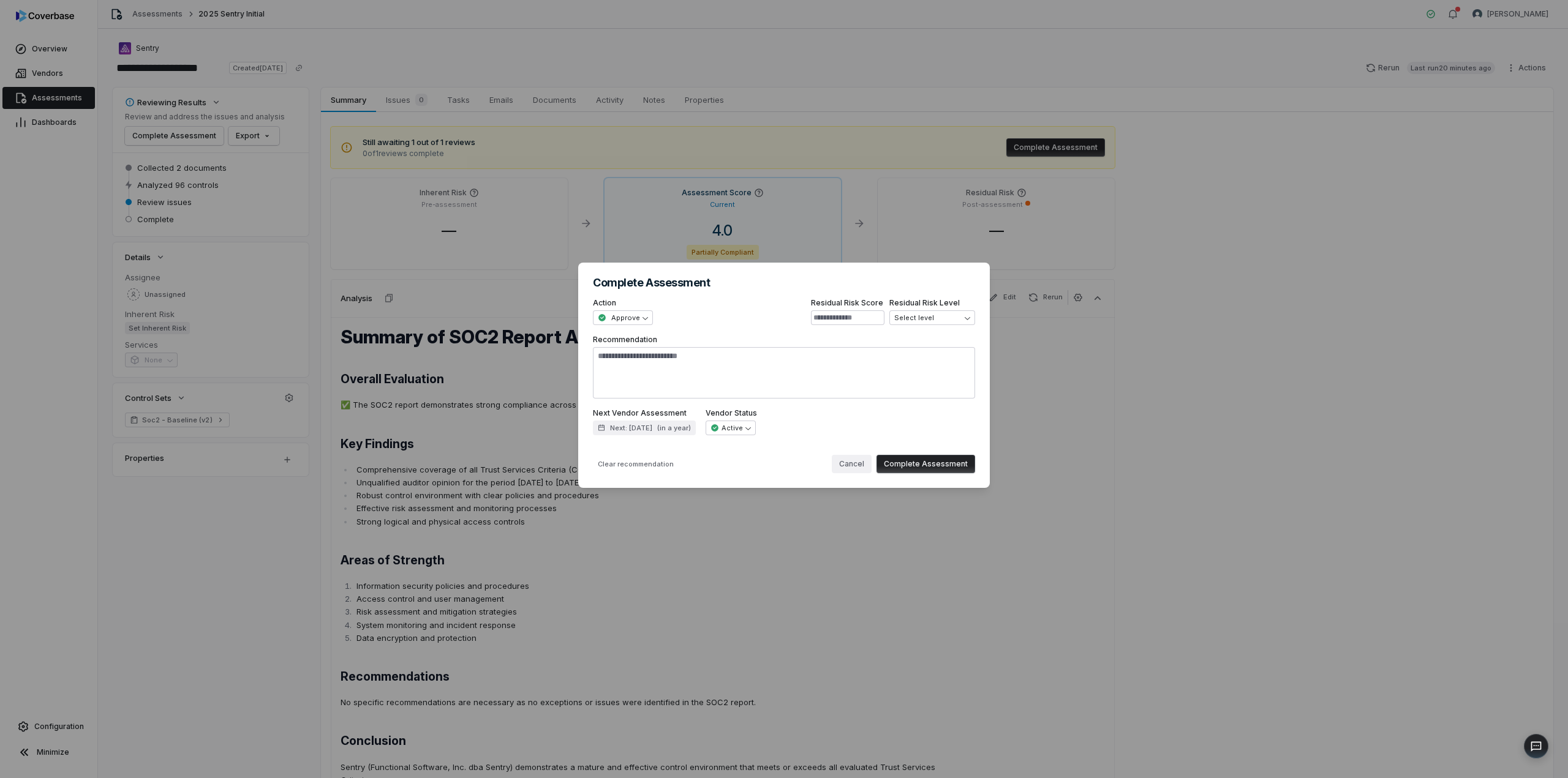
click at [865, 463] on button "Cancel" at bounding box center [851, 463] width 40 height 18
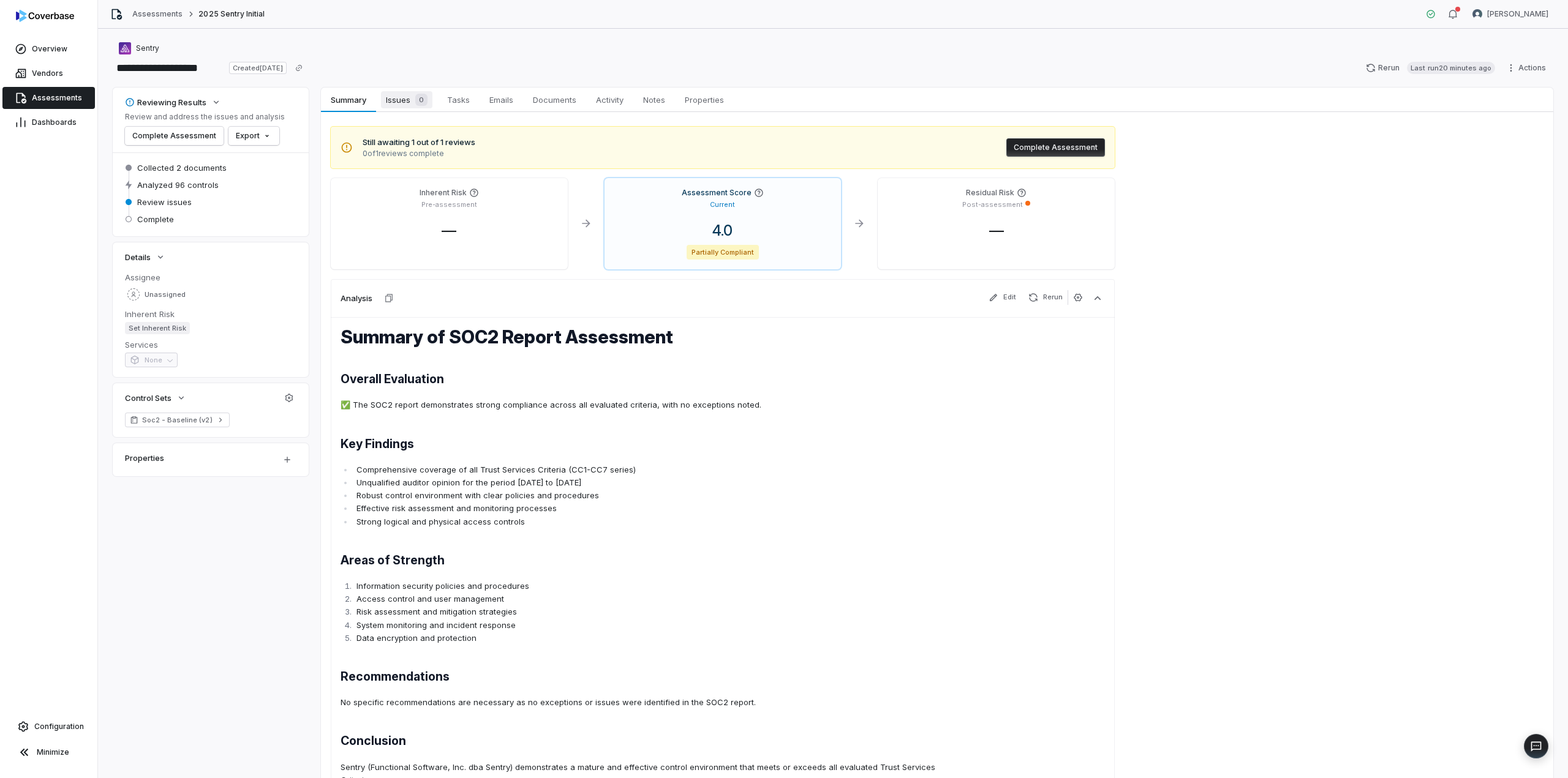
click at [400, 104] on span "Issues 0" at bounding box center [407, 100] width 51 height 17
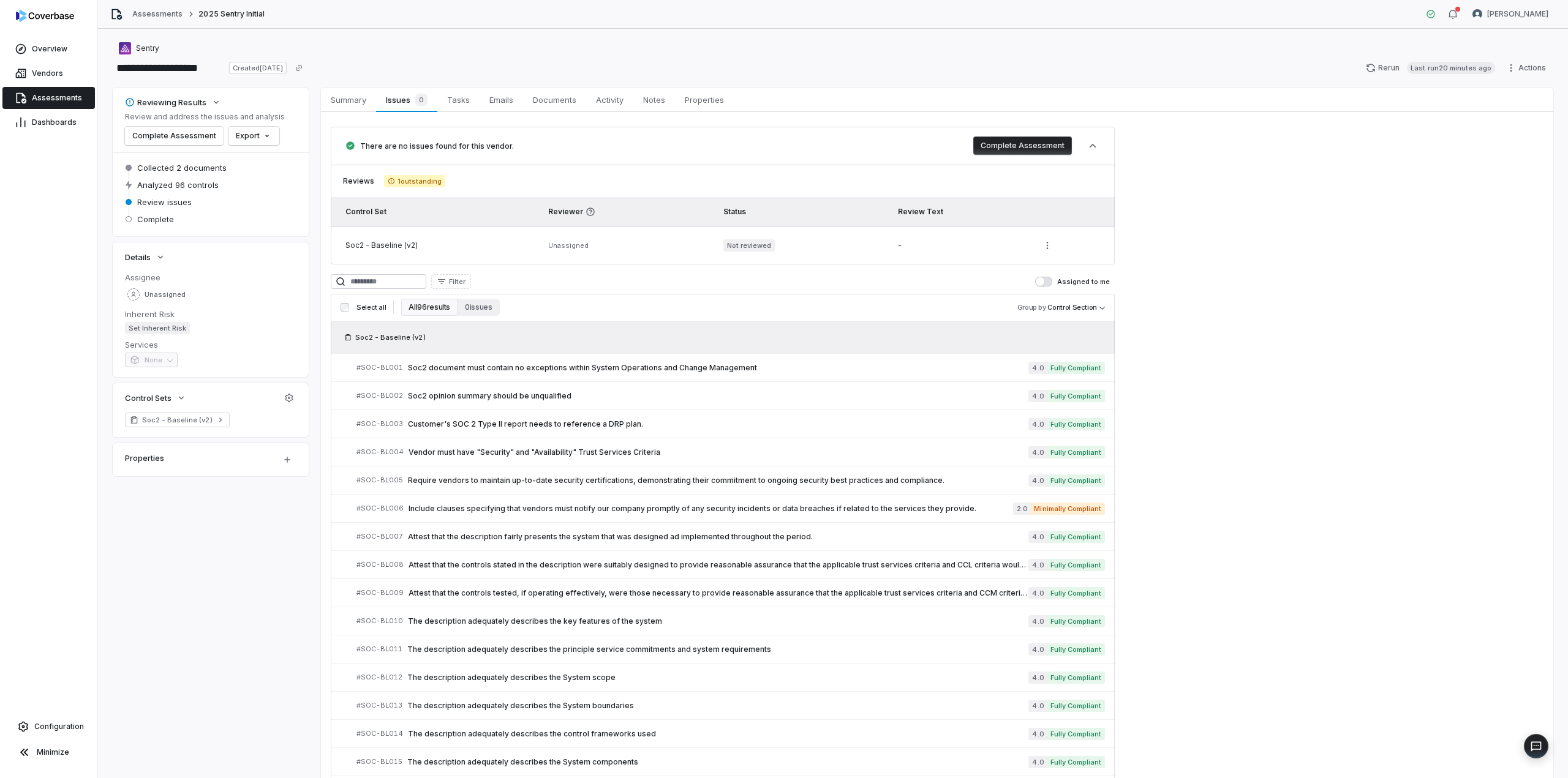
click at [419, 179] on span "1 outstanding" at bounding box center [414, 180] width 61 height 12
click at [1034, 142] on button "Complete Assessment" at bounding box center [1022, 145] width 99 height 18
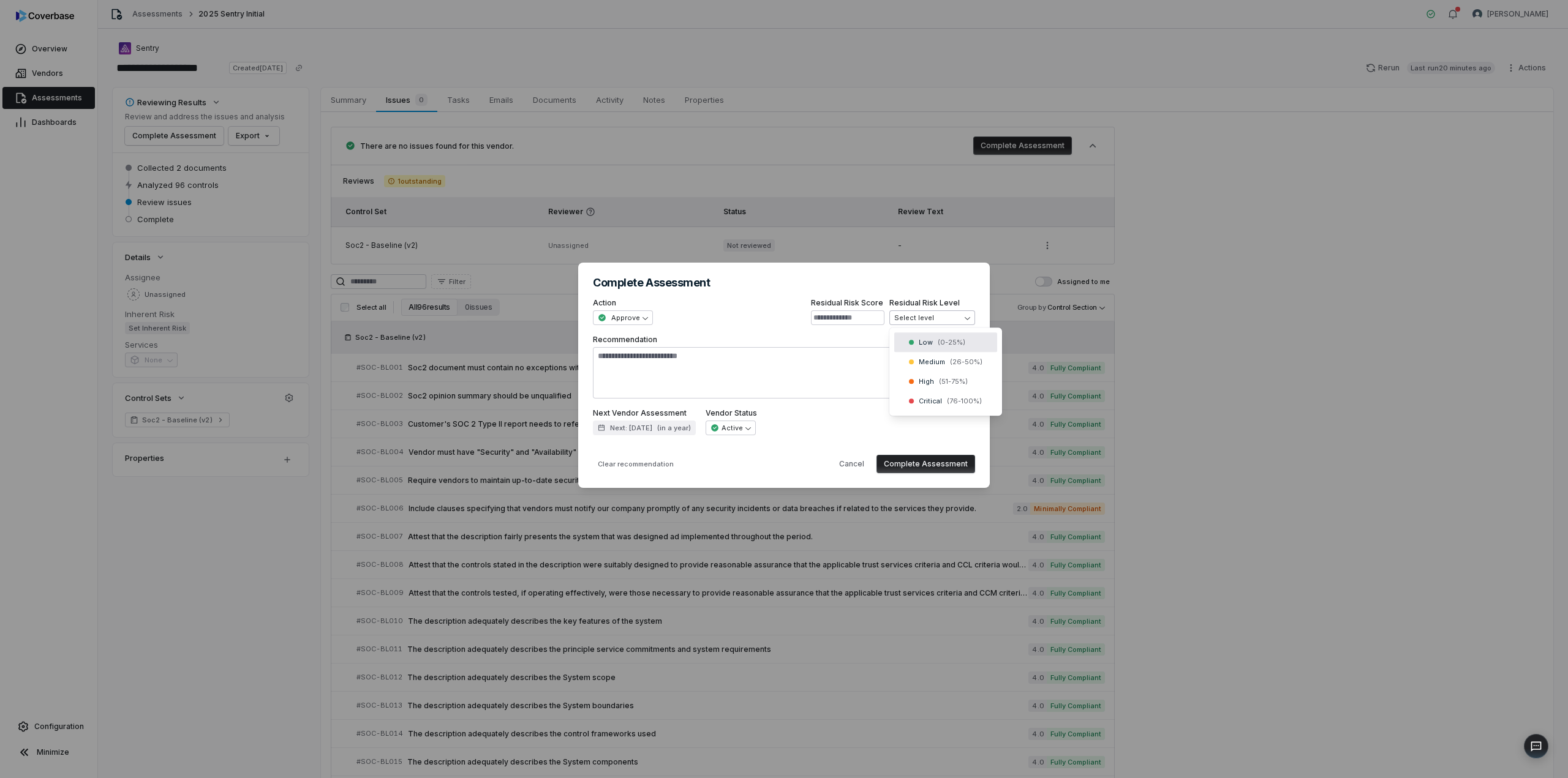
click at [918, 315] on div "**********" at bounding box center [784, 388] width 1568 height 292
type textarea "*"
click at [856, 316] on input at bounding box center [847, 318] width 74 height 15
type input "*"
click at [932, 463] on button "Complete Assessment" at bounding box center [926, 463] width 99 height 18
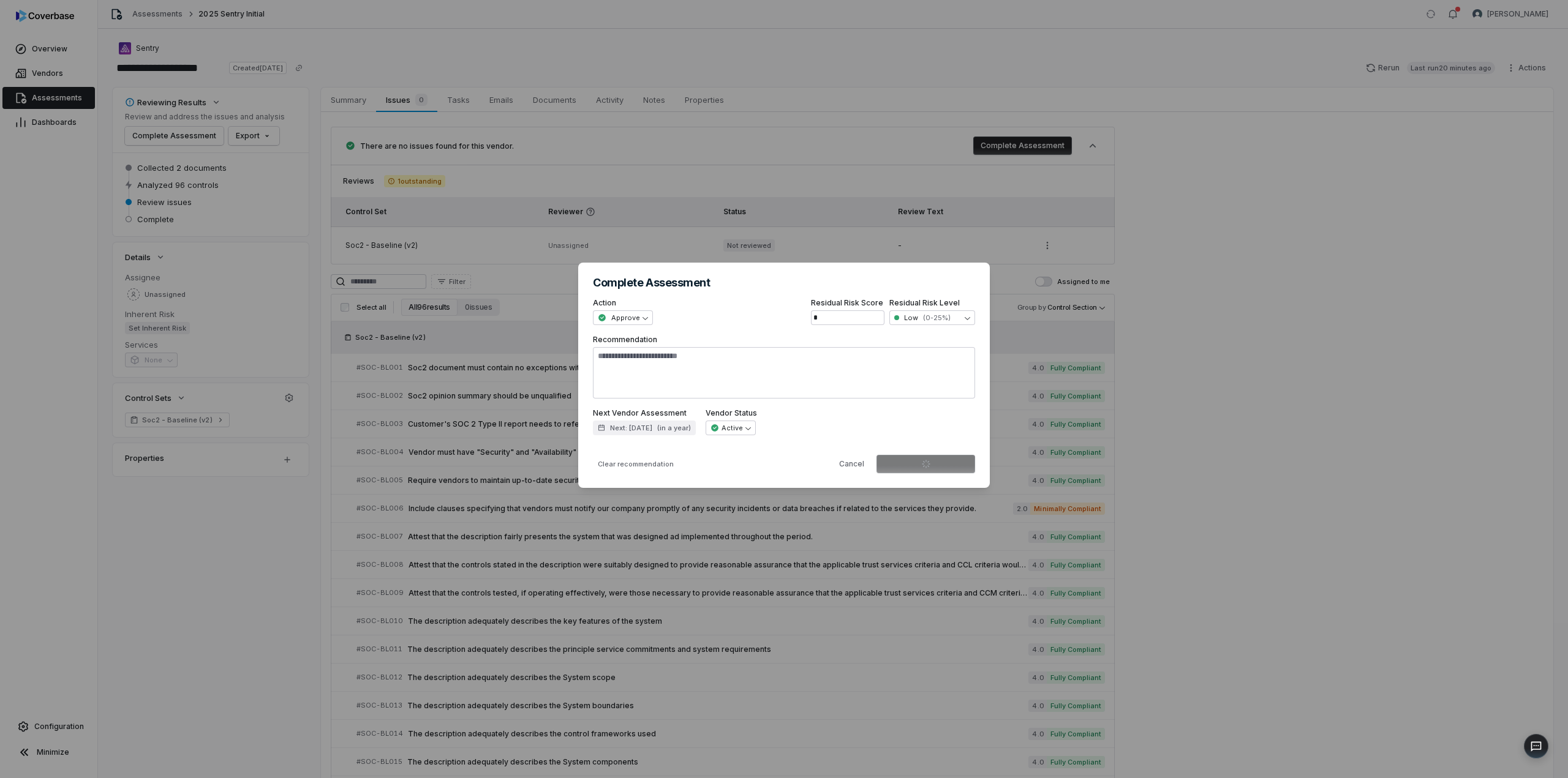
type textarea "*"
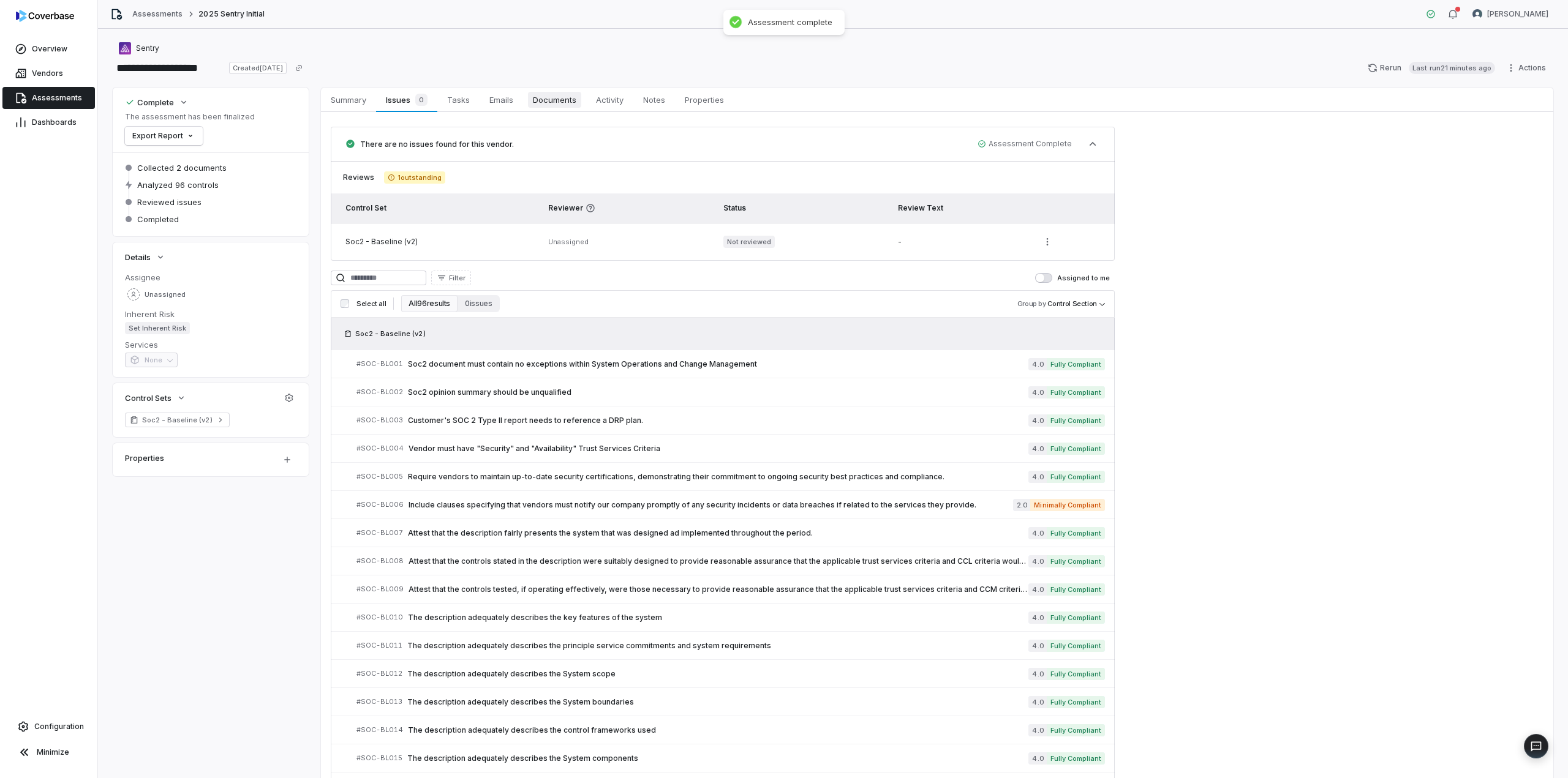
click at [554, 98] on span "Documents" at bounding box center [554, 100] width 53 height 16
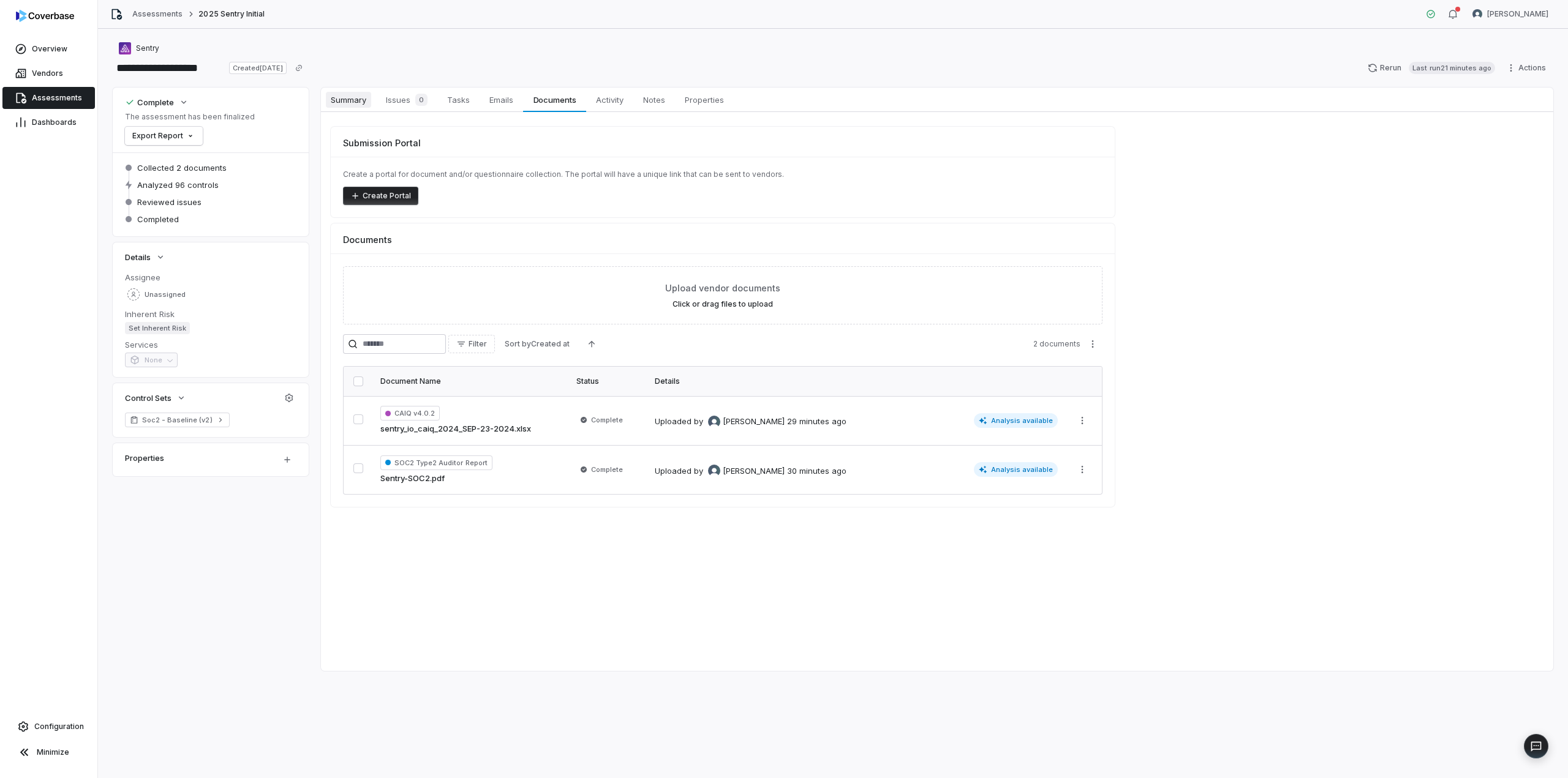
click at [336, 100] on span "Summary" at bounding box center [348, 100] width 45 height 16
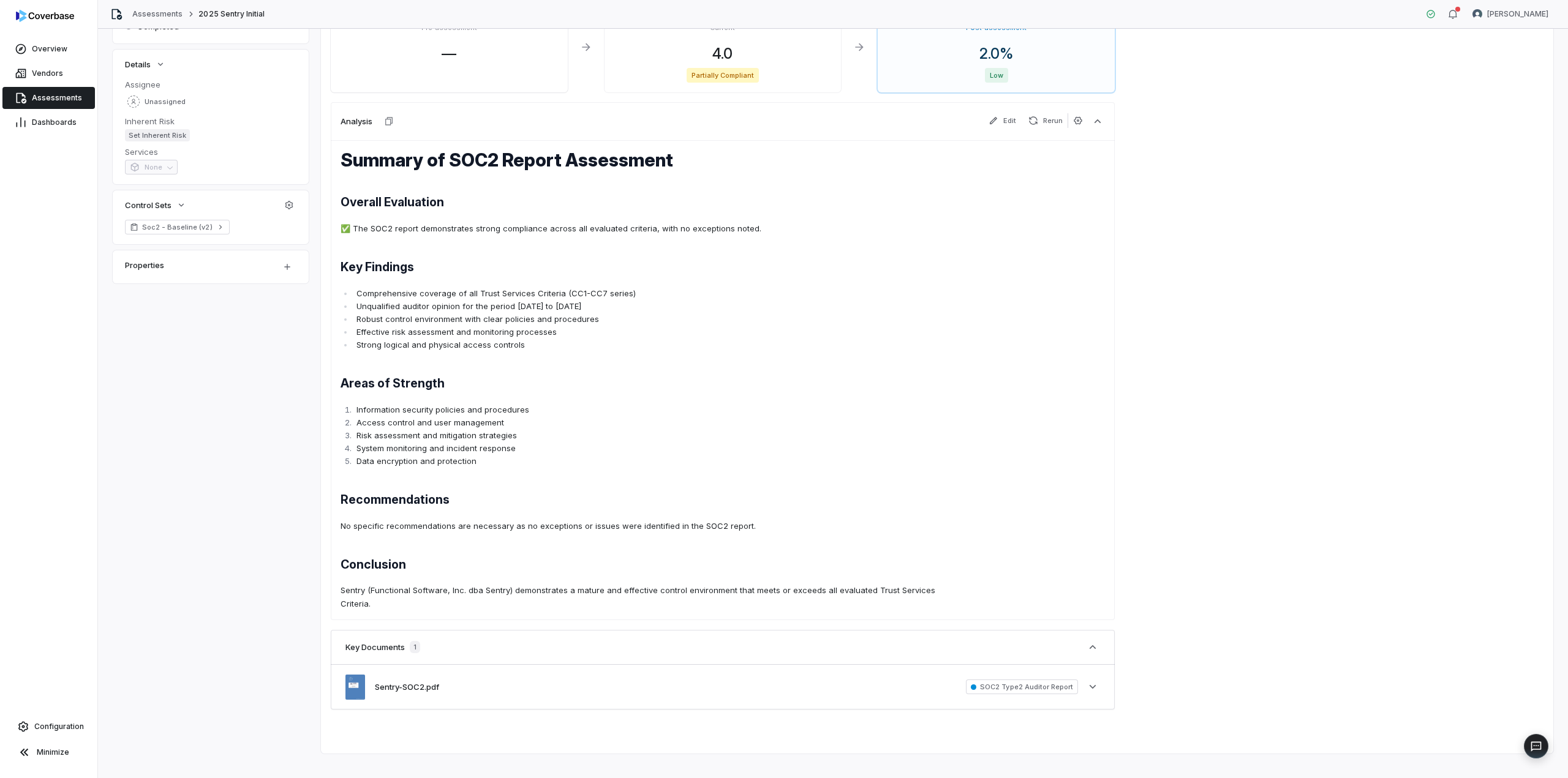
scroll to position [194, 0]
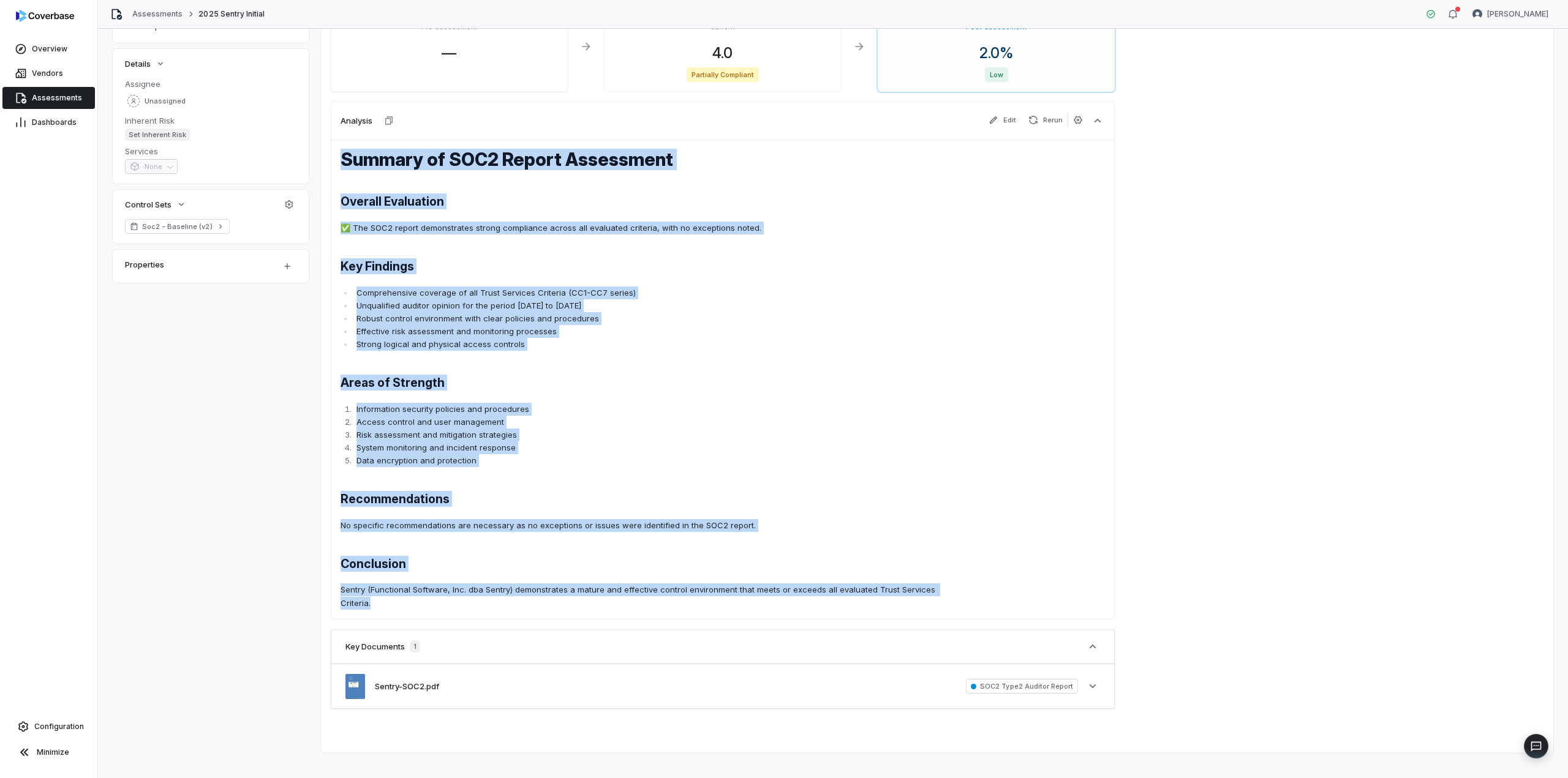
drag, startPoint x: 977, startPoint y: 588, endPoint x: 335, endPoint y: 163, distance: 769.9
click at [335, 163] on div "Summary of SOC2 Report Assessment Overall Evaluation ✅ The SOC2 report demonstr…" at bounding box center [722, 380] width 784 height 480
click at [395, 123] on button "button" at bounding box center [389, 121] width 28 height 28
